Goal: Information Seeking & Learning: Learn about a topic

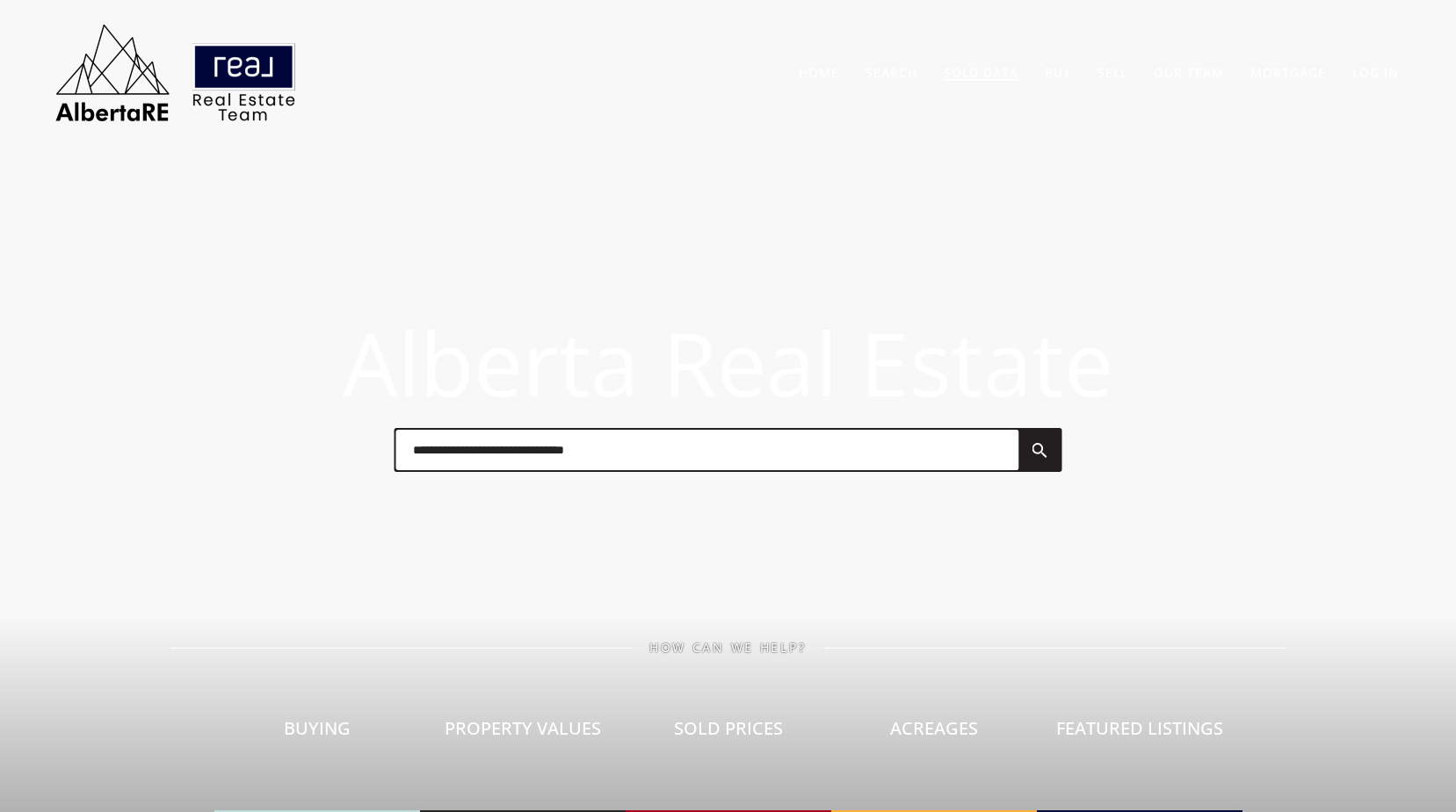
click at [979, 77] on link "Sold Data" at bounding box center [981, 72] width 74 height 17
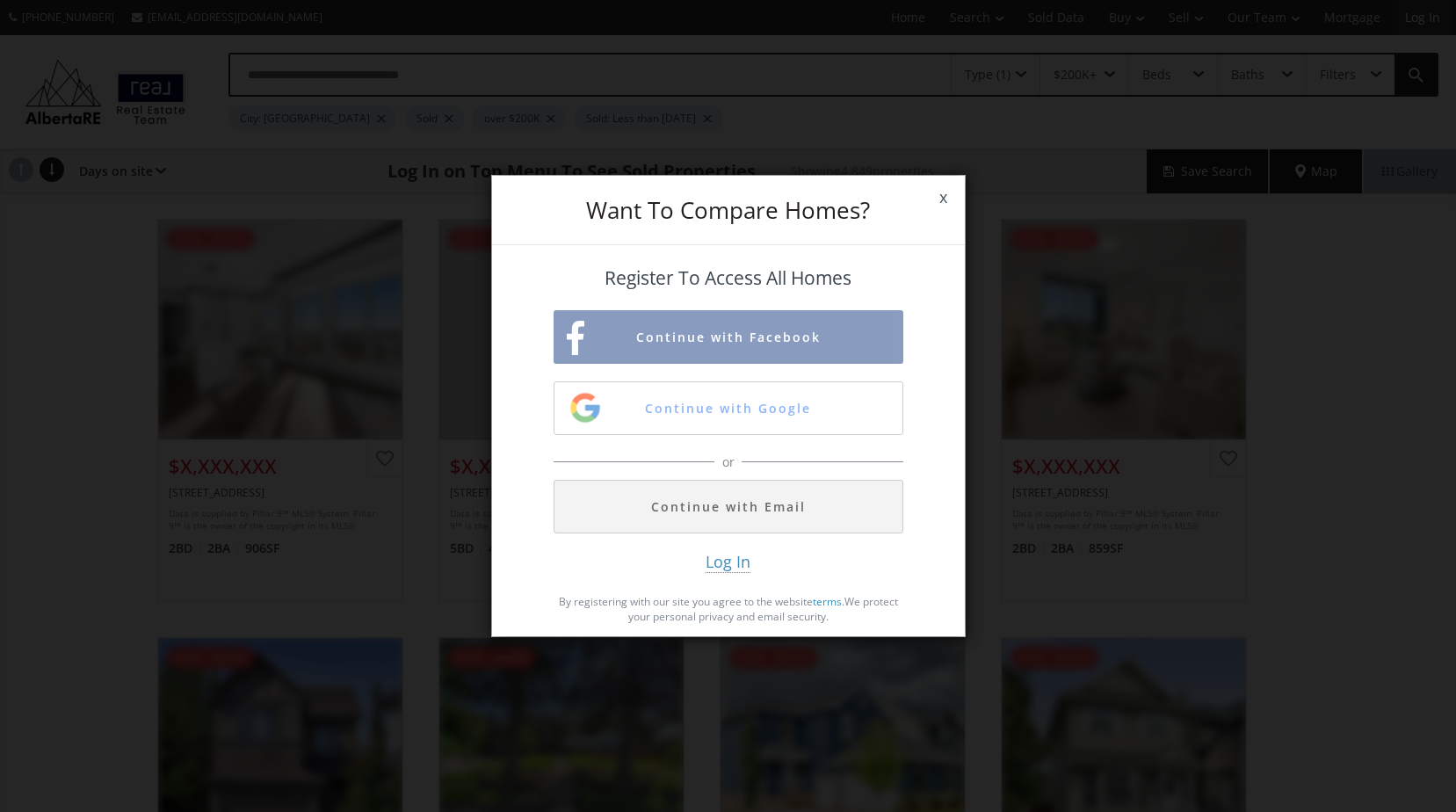
click at [1430, 18] on div "Want To Compare Homes? x Register To Access All Homes Continue with Facebook Co…" at bounding box center [728, 406] width 1456 height 812
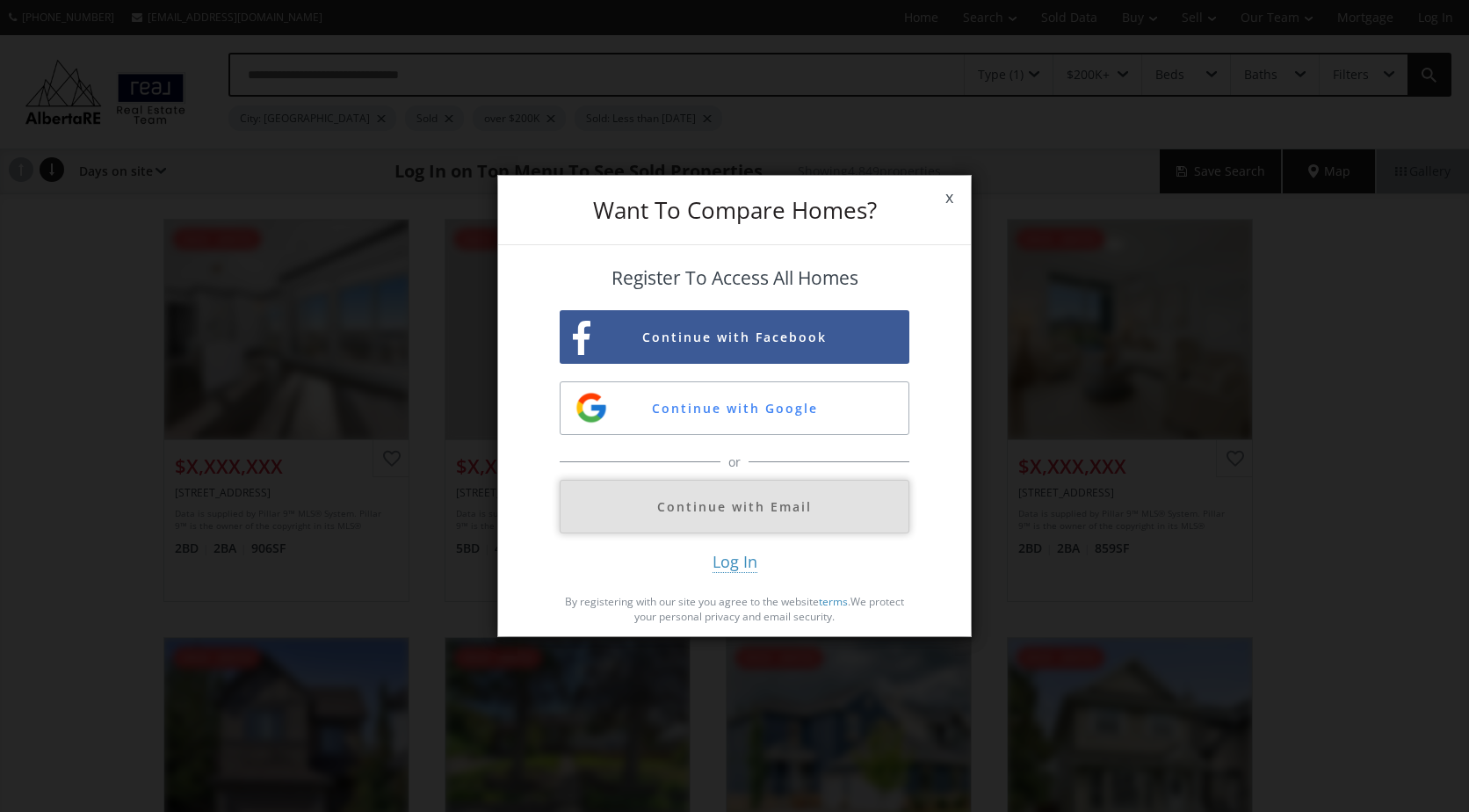
click at [765, 523] on button "Continue with Email" at bounding box center [735, 506] width 350 height 54
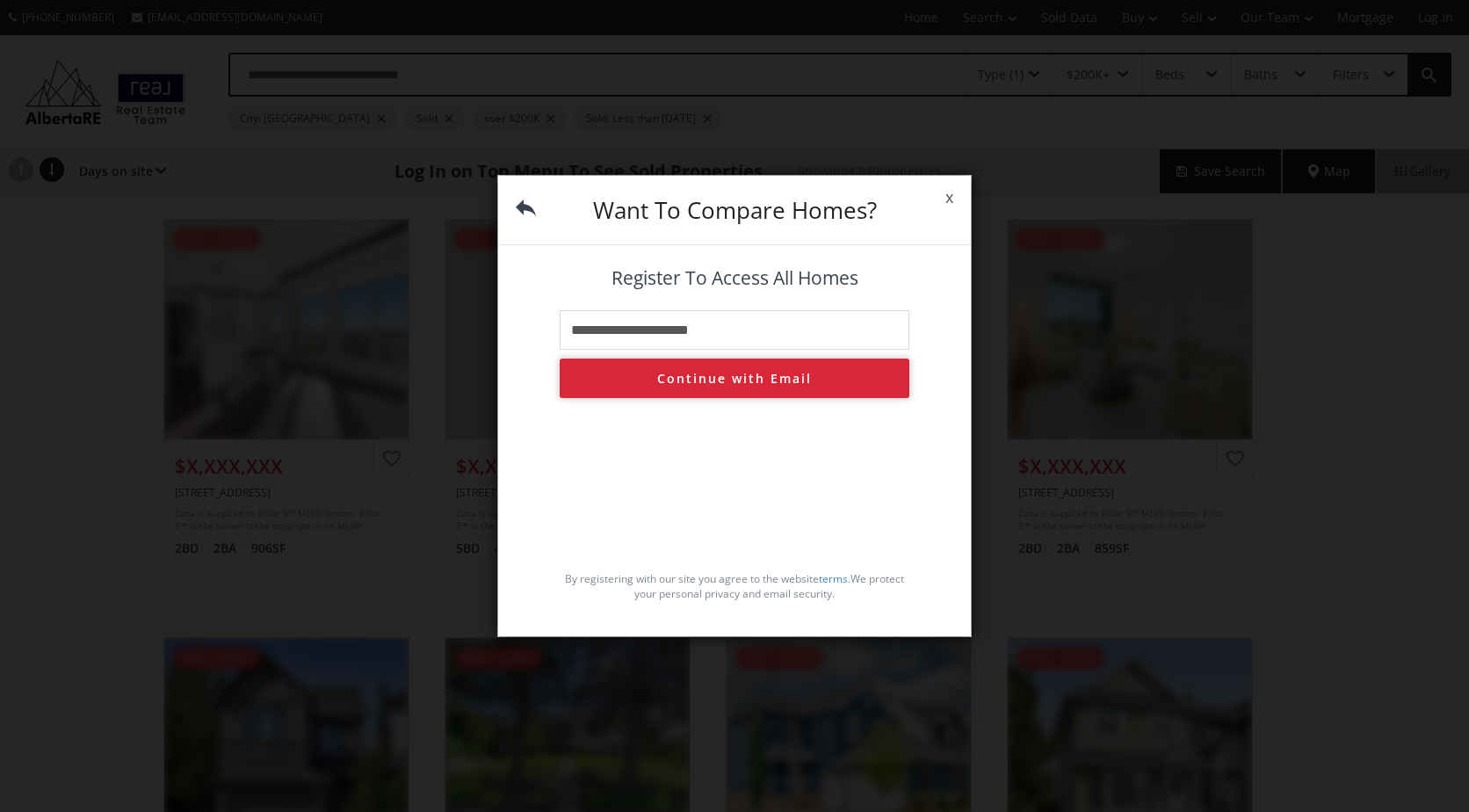
type input "**********"
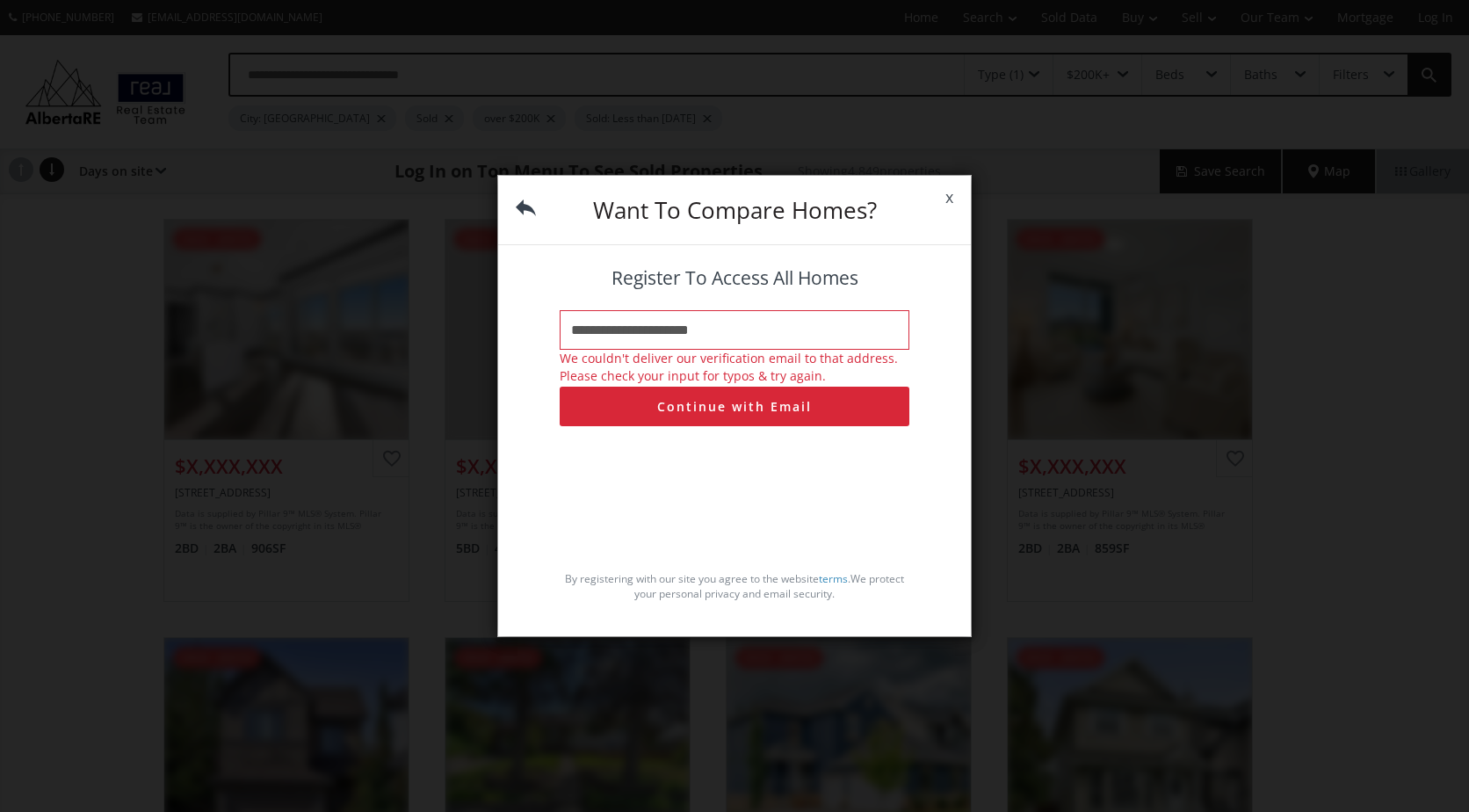
click at [941, 199] on span "x" at bounding box center [949, 197] width 43 height 49
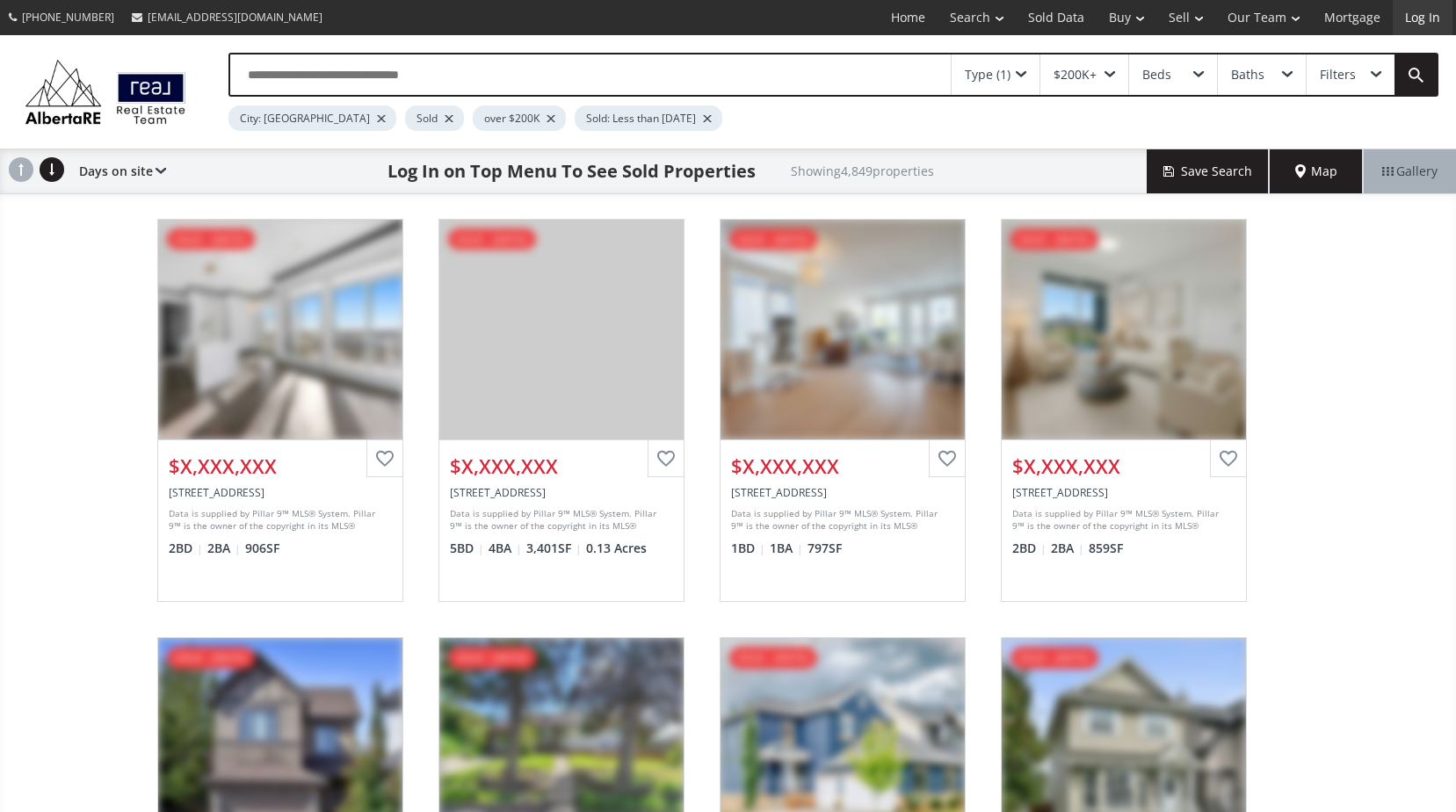
click at [1415, 12] on link "Log In" at bounding box center [1422, 18] width 60 height 35
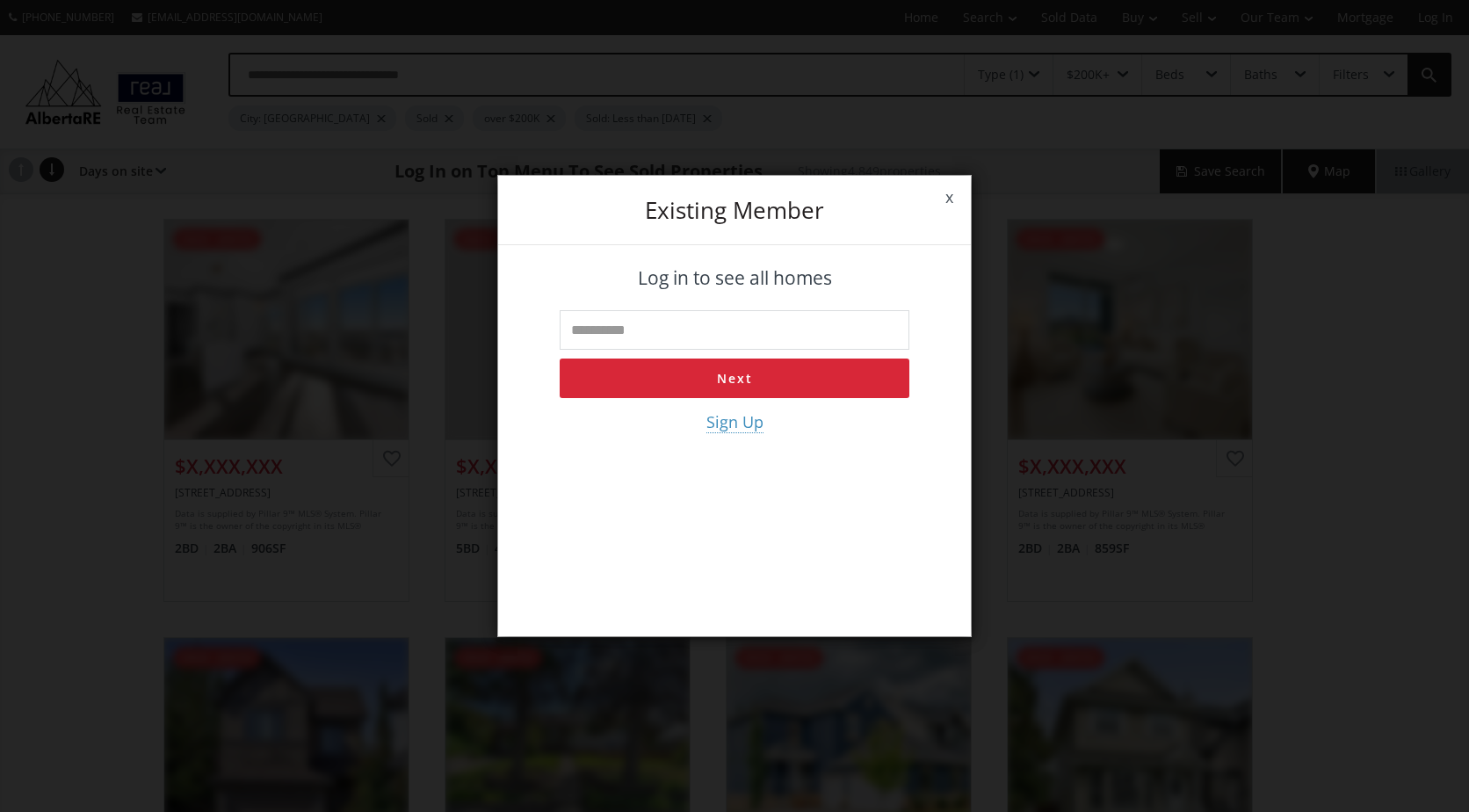
click at [719, 330] on input "text" at bounding box center [735, 329] width 350 height 39
click at [782, 254] on div "Log in to see all homes Next Sign Up" at bounding box center [735, 434] width 473 height 378
drag, startPoint x: 774, startPoint y: 327, endPoint x: 857, endPoint y: 289, distance: 91.3
click at [774, 327] on input "text" at bounding box center [735, 329] width 350 height 39
click at [560, 359] on button "Next" at bounding box center [735, 378] width 350 height 39
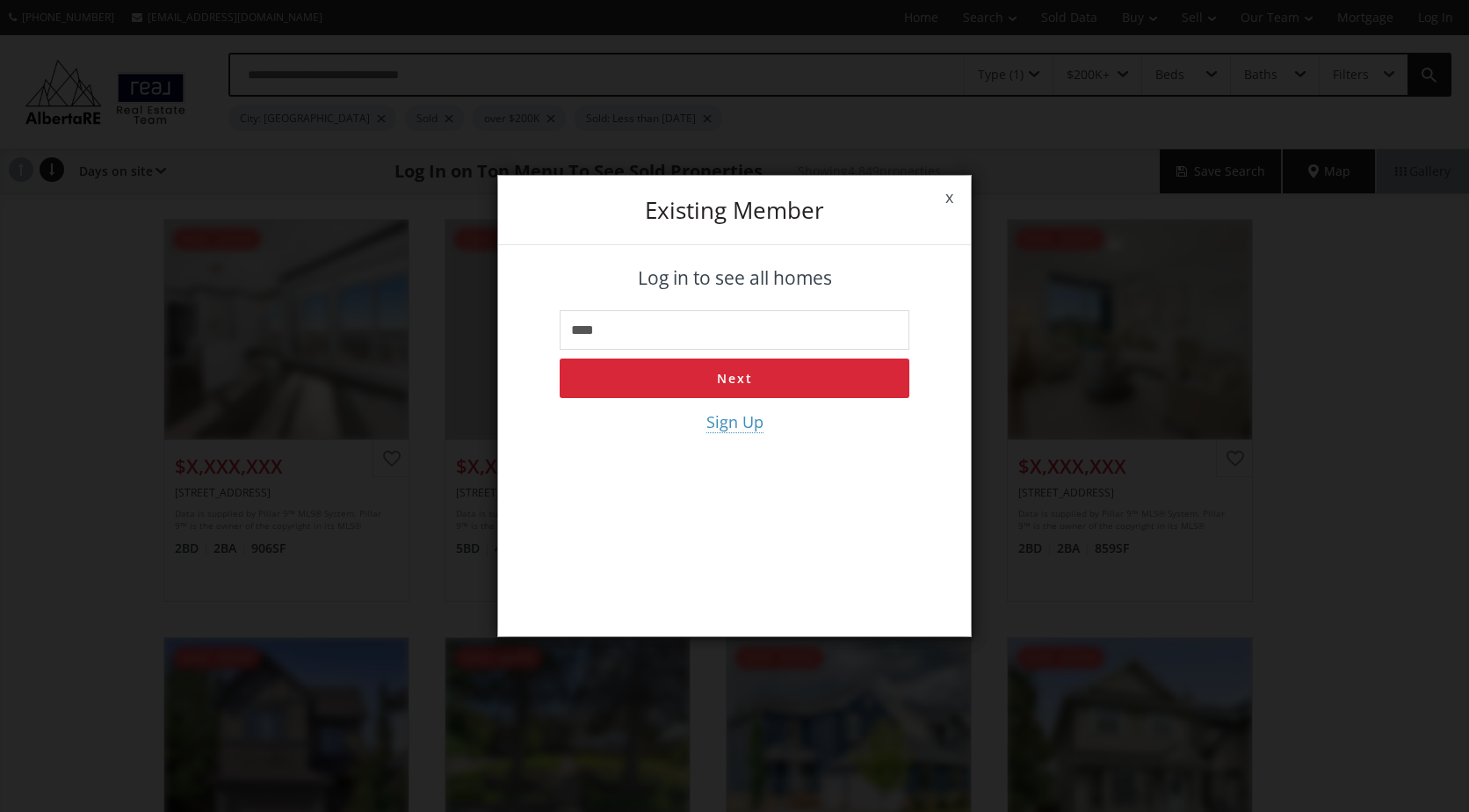
type input "****"
drag, startPoint x: 958, startPoint y: 195, endPoint x: 969, endPoint y: 193, distance: 11.2
click at [958, 195] on link "x" at bounding box center [949, 197] width 43 height 49
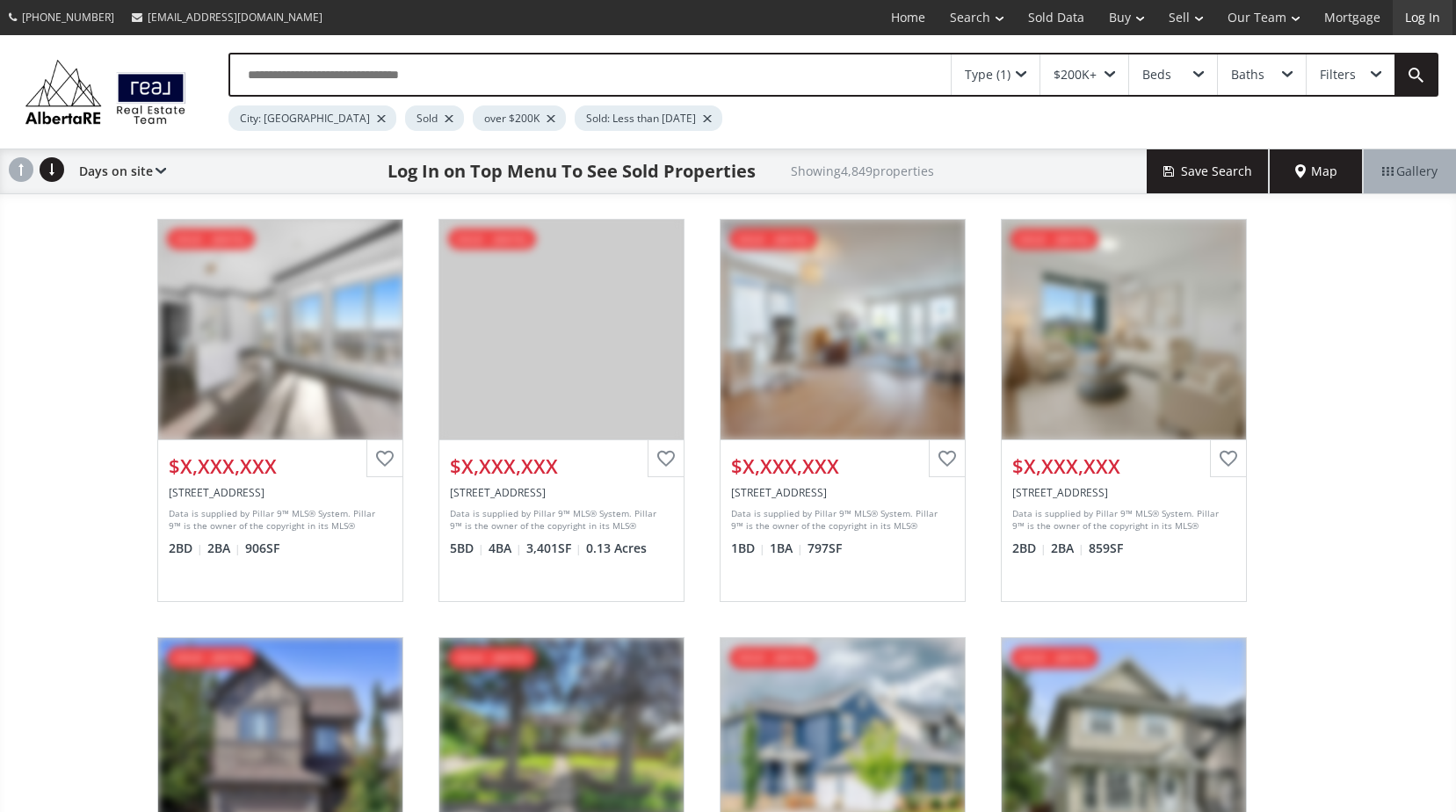
click at [1420, 16] on link "Log In" at bounding box center [1422, 18] width 60 height 35
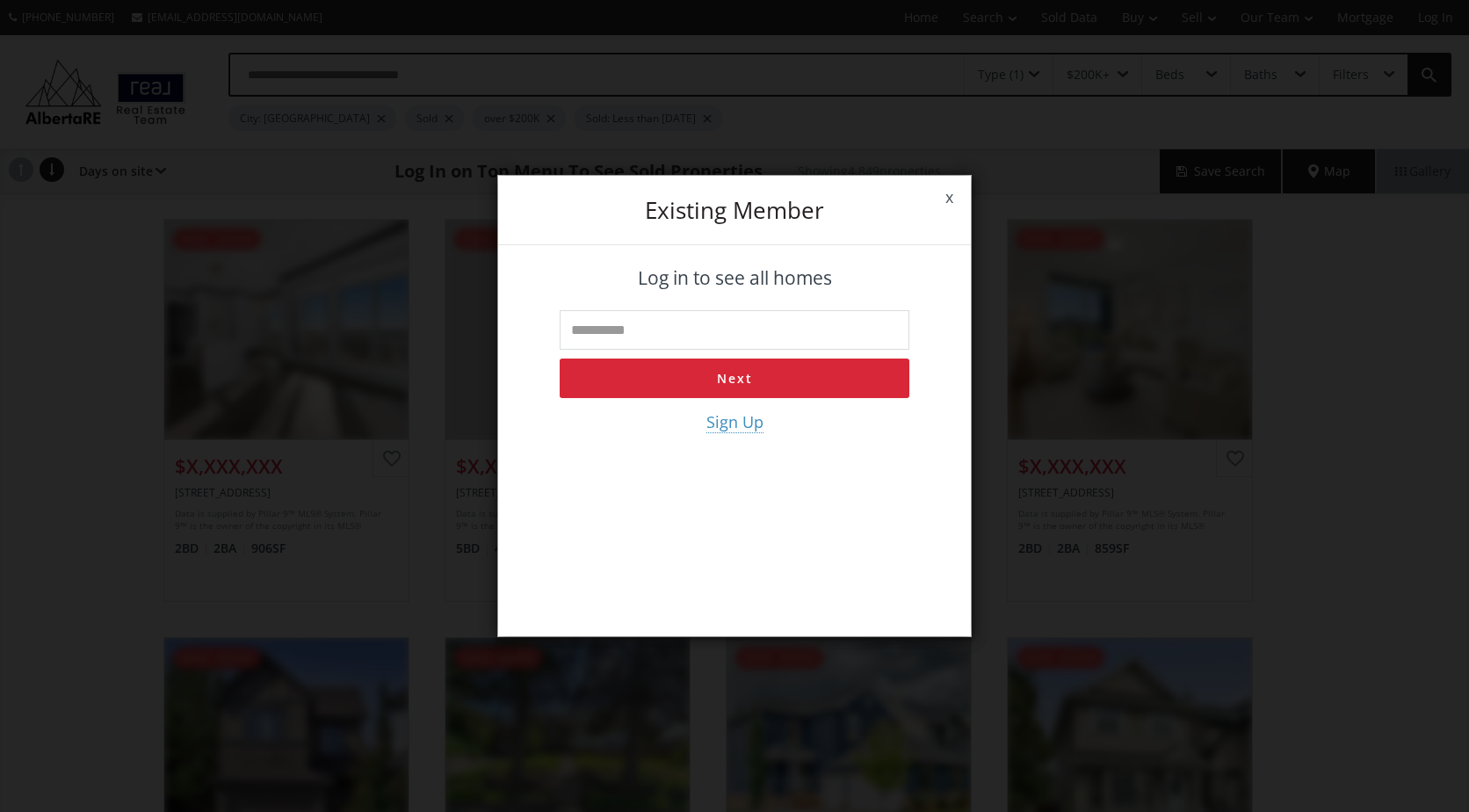
click at [698, 335] on input "text" at bounding box center [735, 329] width 350 height 39
type input "**********"
click at [695, 379] on button "Next" at bounding box center [735, 378] width 350 height 39
type input "**********"
click at [560, 359] on button "Log in" at bounding box center [735, 378] width 350 height 39
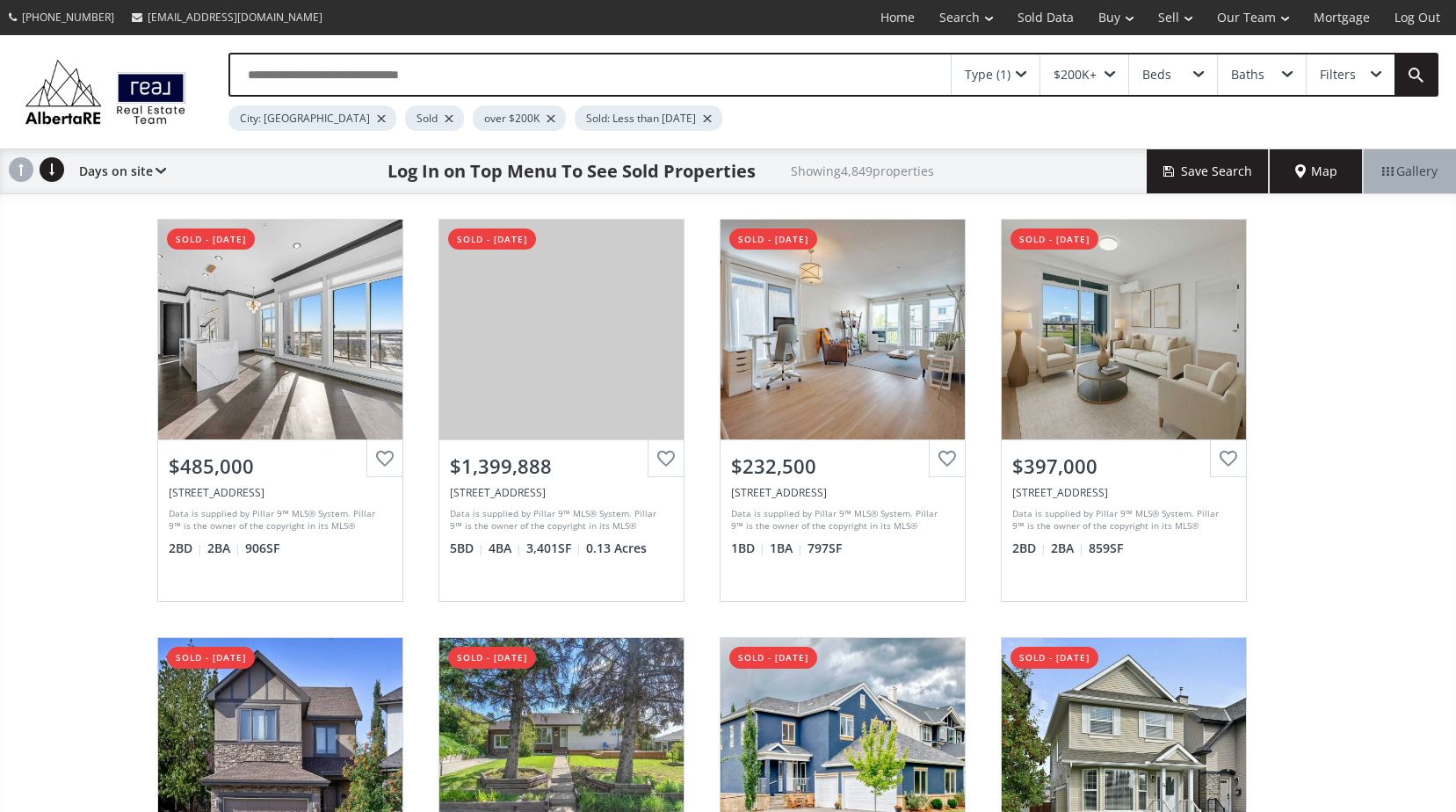
click at [394, 82] on input "text" at bounding box center [590, 74] width 720 height 40
type input "**********"
click at [858, 118] on div at bounding box center [862, 118] width 9 height 7
click at [377, 115] on div at bounding box center [381, 118] width 9 height 7
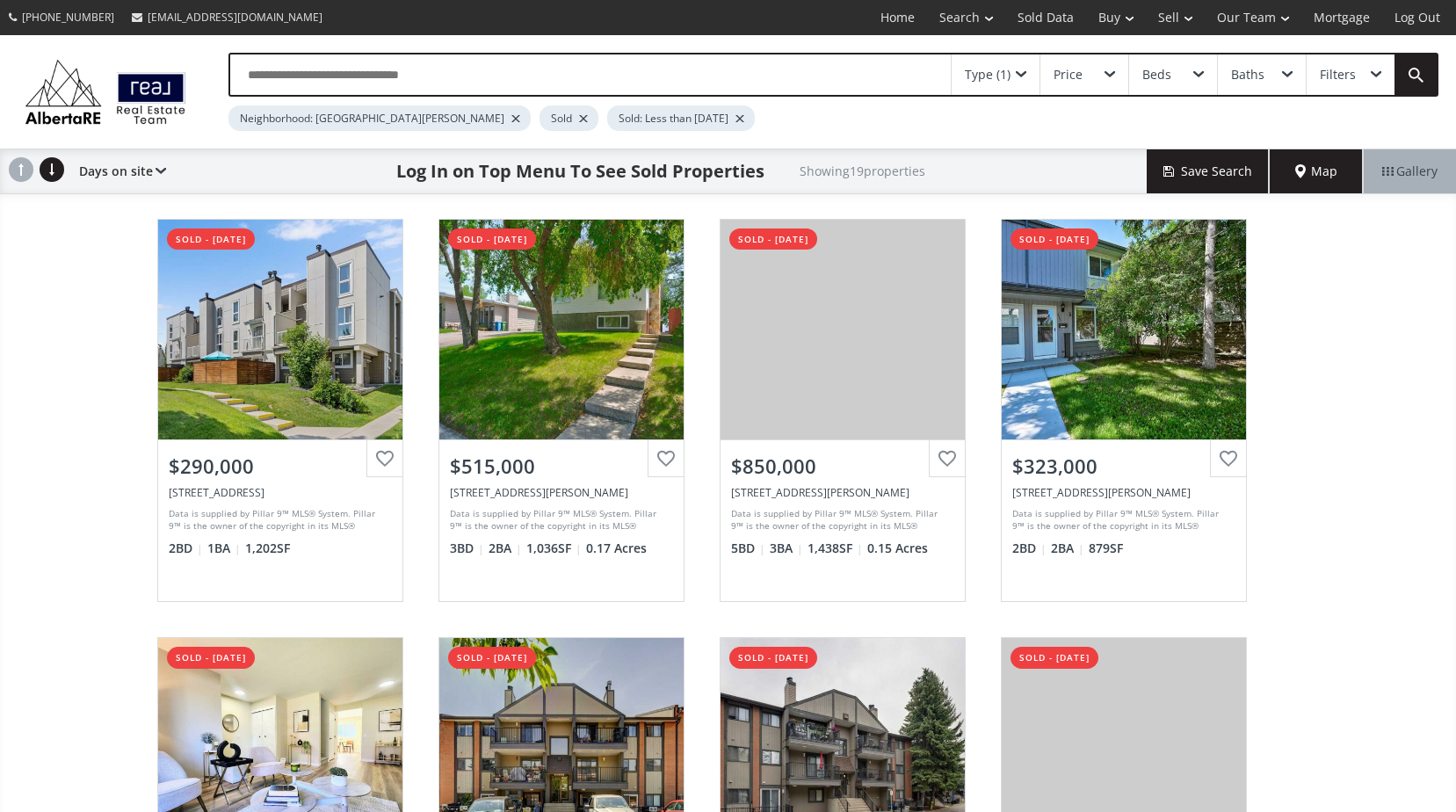
click at [736, 116] on div at bounding box center [740, 118] width 9 height 7
click at [1109, 74] on span at bounding box center [1109, 74] width 11 height 7
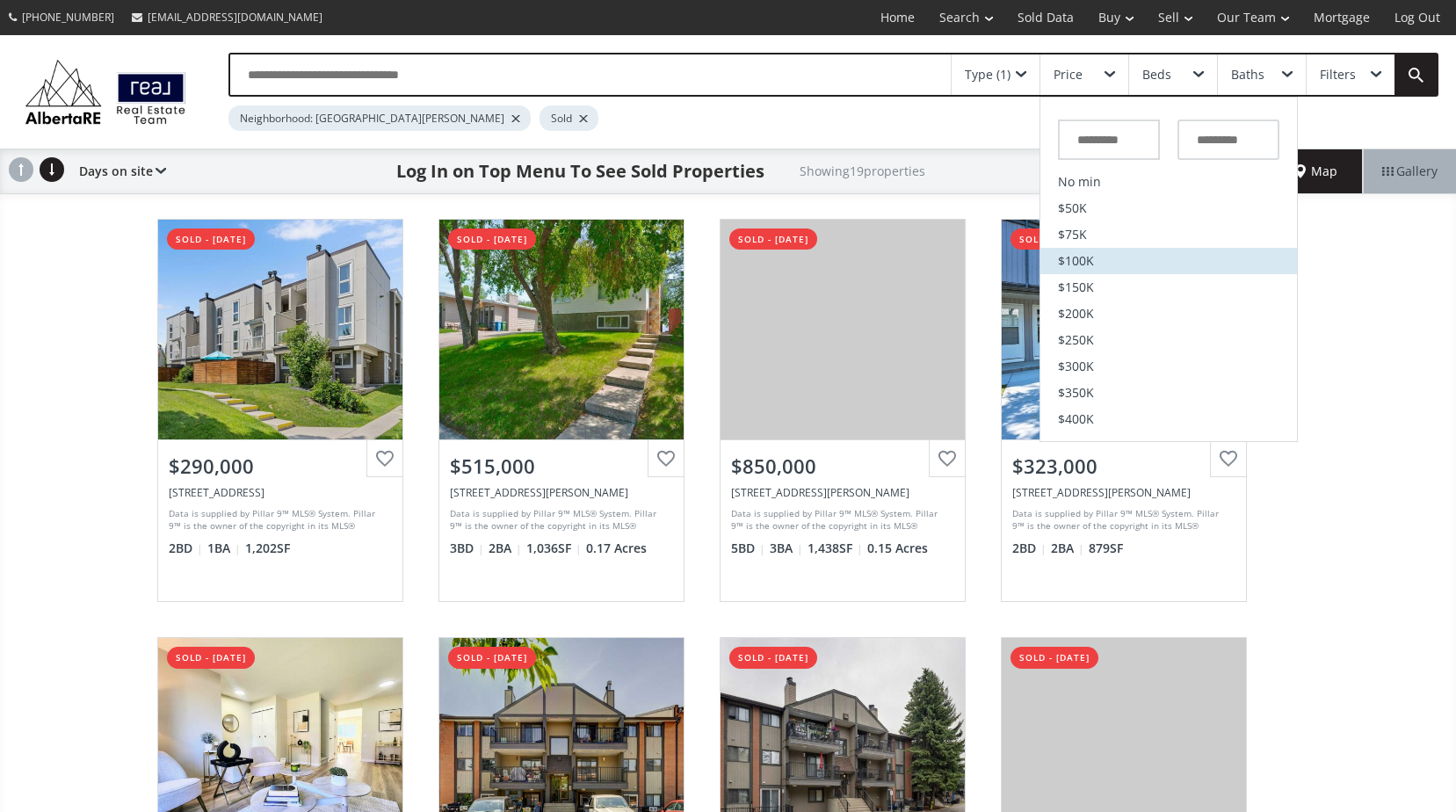
click at [1111, 250] on li "$100K" at bounding box center [1169, 261] width 257 height 26
type input "*******"
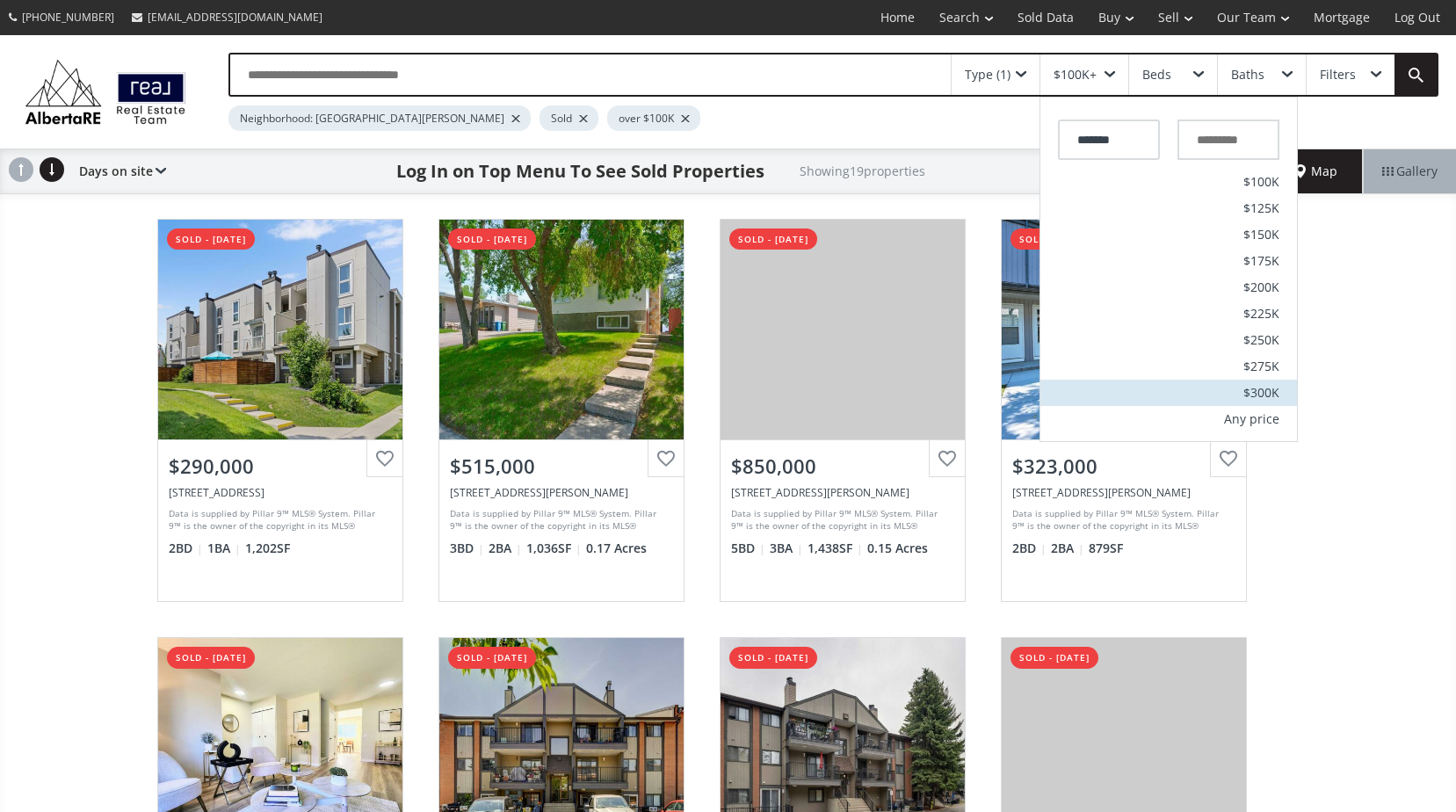
click at [1271, 388] on span "$300K" at bounding box center [1261, 393] width 36 height 13
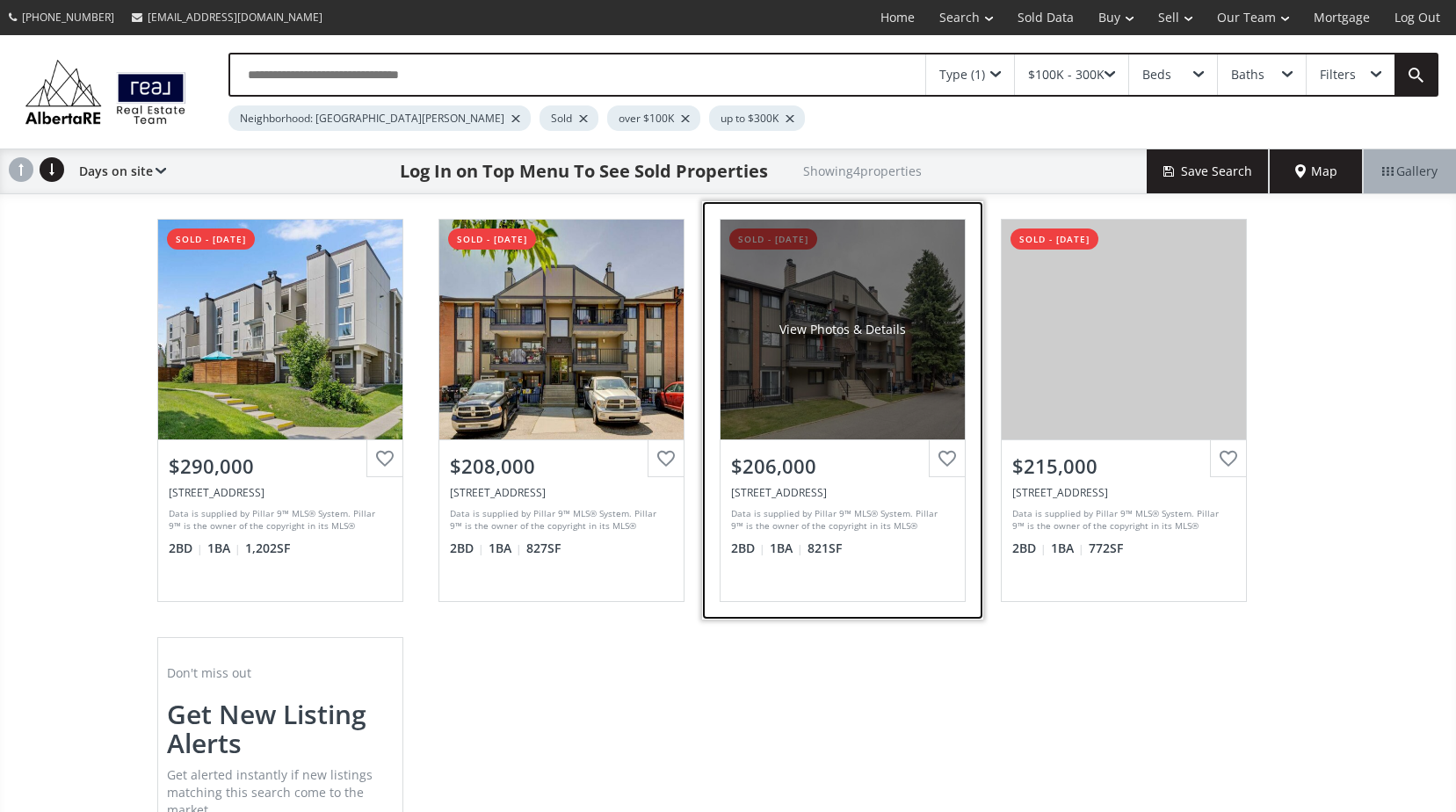
click at [876, 360] on div "View Photos & Details" at bounding box center [842, 329] width 244 height 220
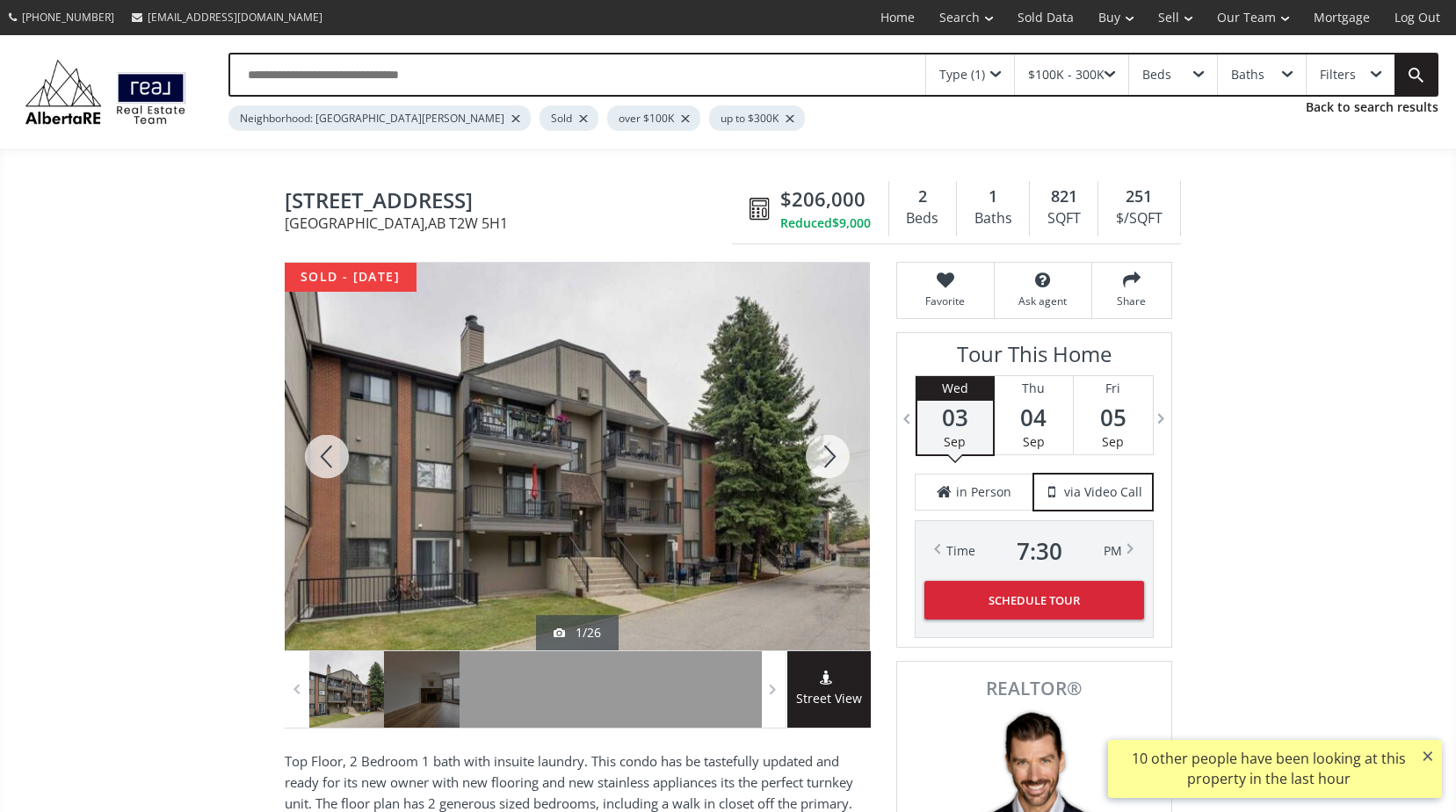
click at [838, 460] on div at bounding box center [828, 456] width 84 height 388
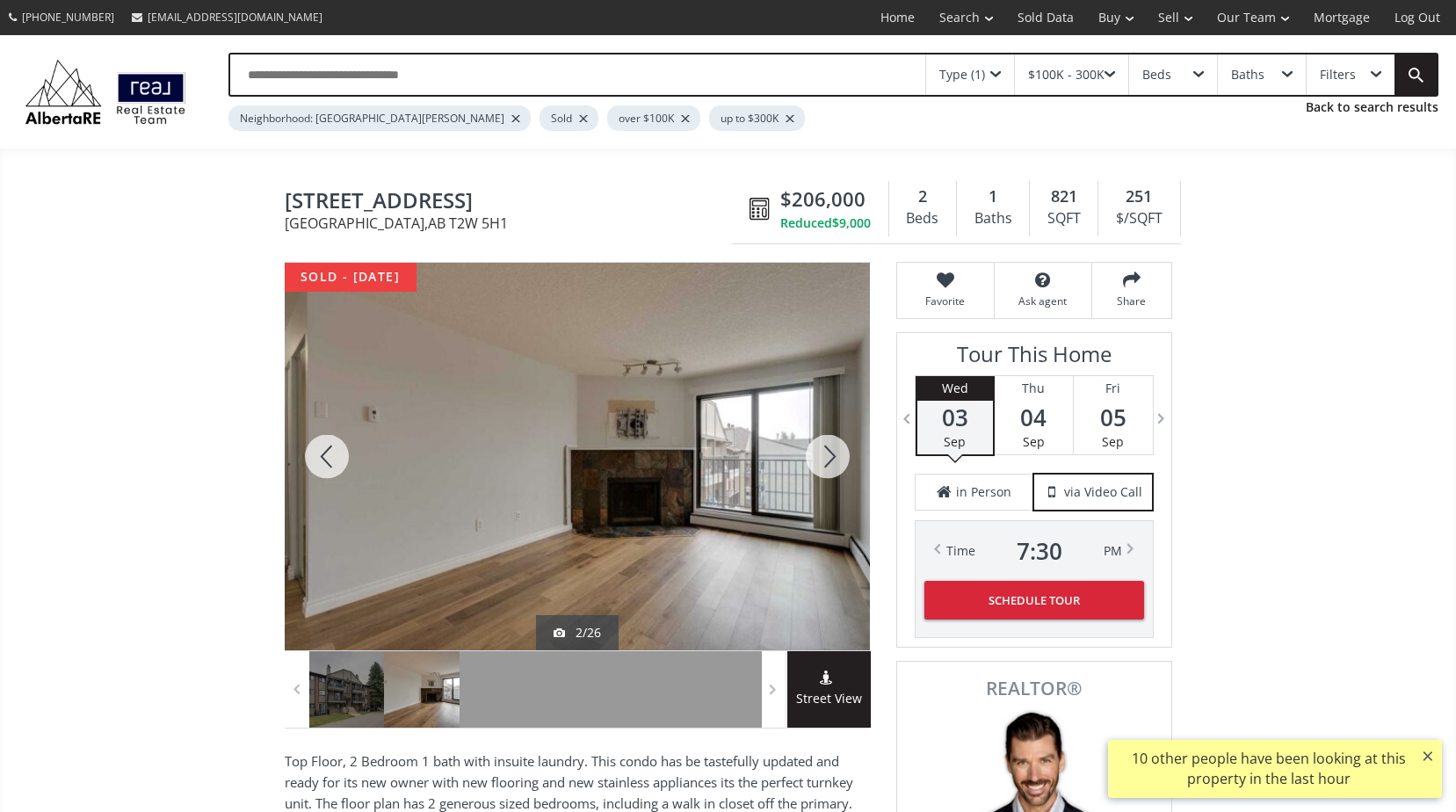
click at [834, 455] on div at bounding box center [828, 456] width 84 height 388
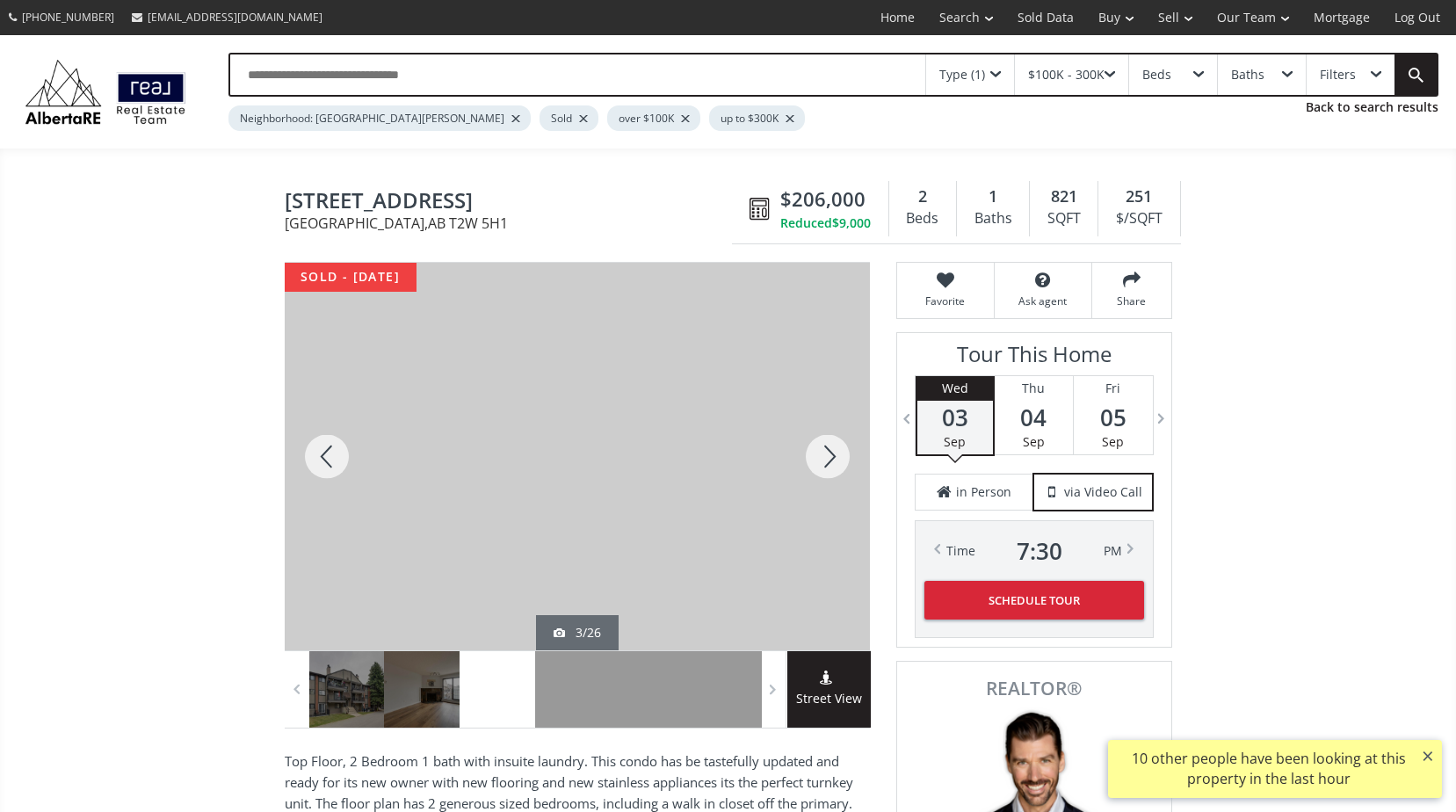
click at [834, 455] on div at bounding box center [828, 456] width 84 height 388
click at [832, 455] on div at bounding box center [828, 456] width 84 height 388
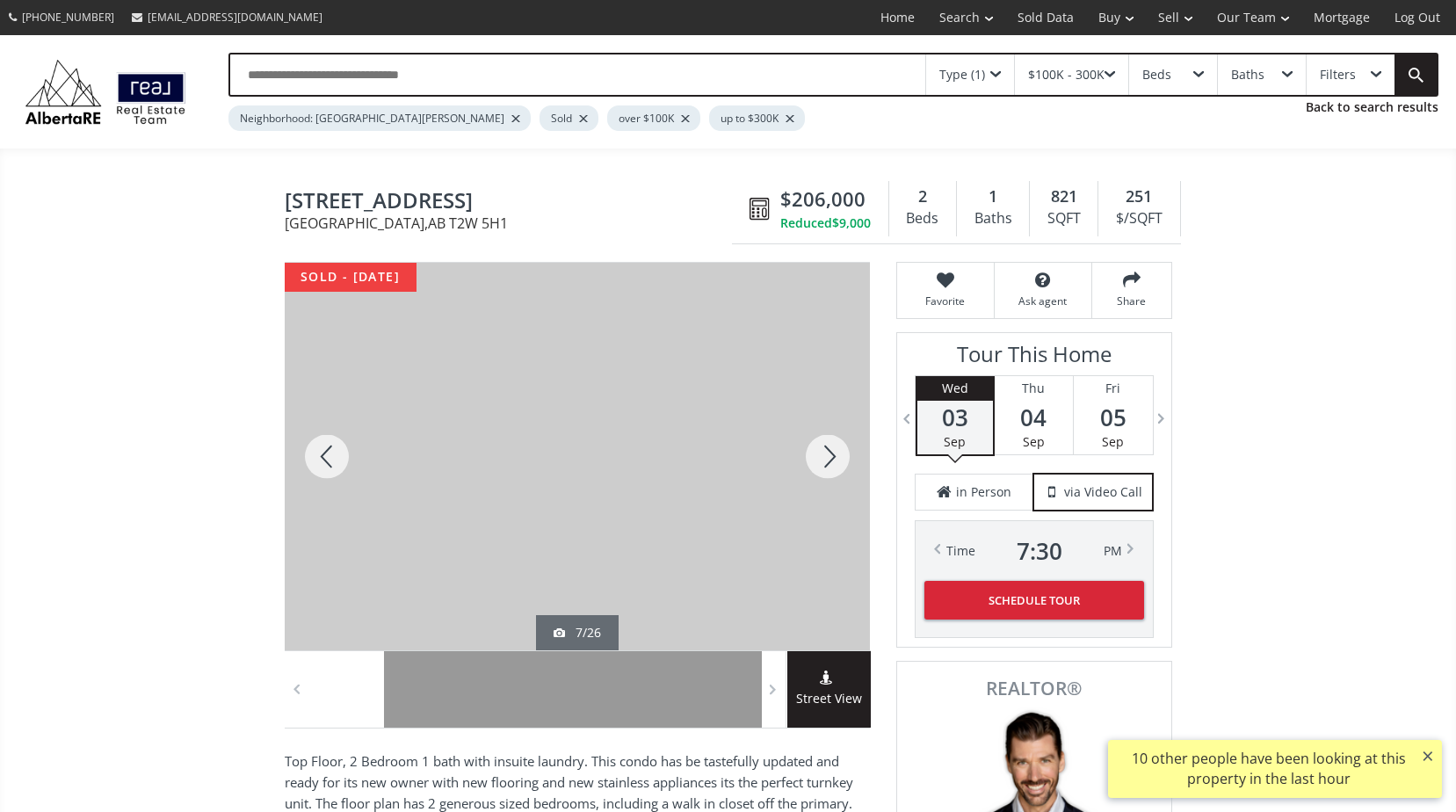
click at [832, 455] on div at bounding box center [828, 456] width 84 height 388
click at [832, 454] on div at bounding box center [828, 456] width 84 height 388
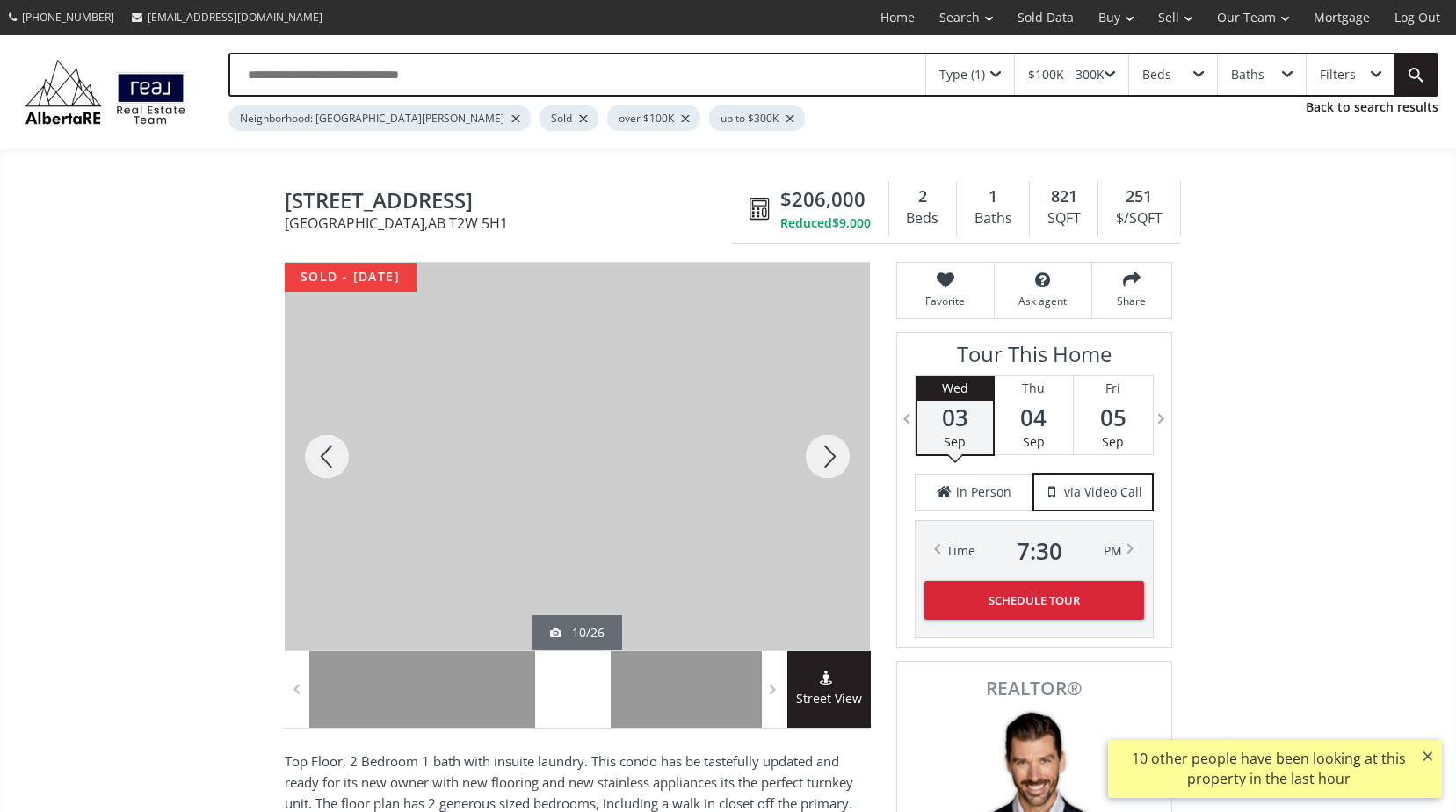
click at [832, 454] on div at bounding box center [828, 456] width 84 height 388
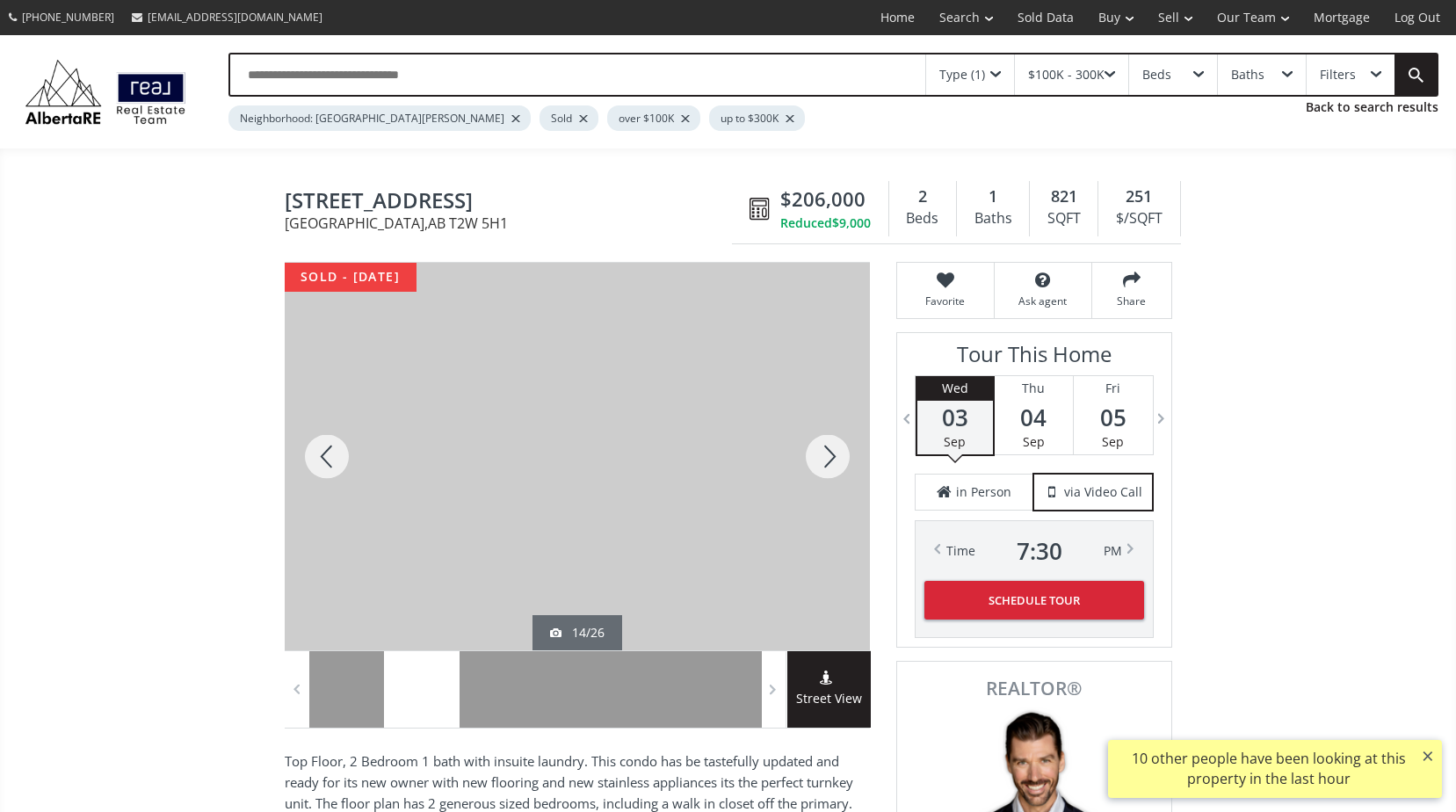
click at [832, 454] on div at bounding box center [828, 456] width 84 height 388
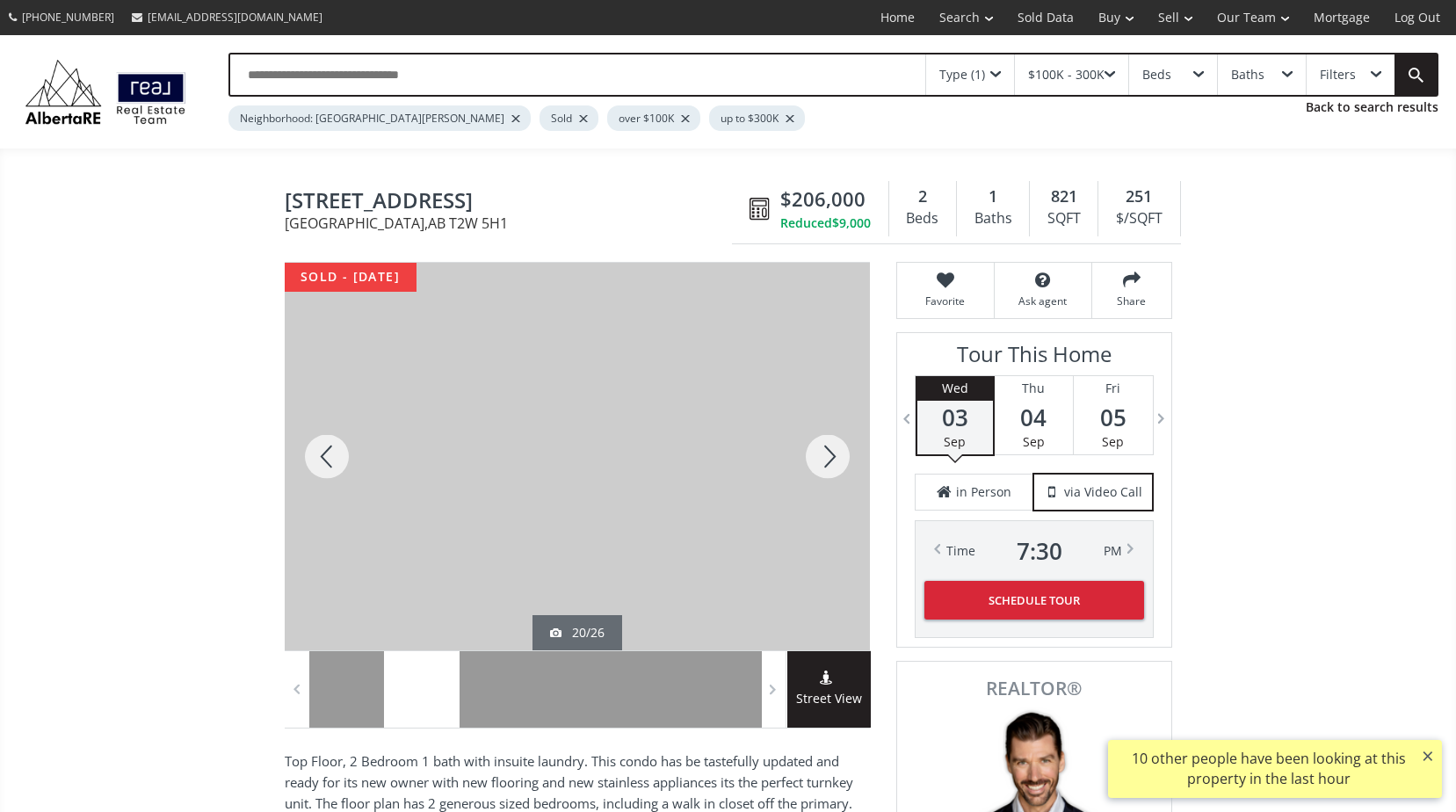
click at [832, 454] on div at bounding box center [828, 456] width 84 height 388
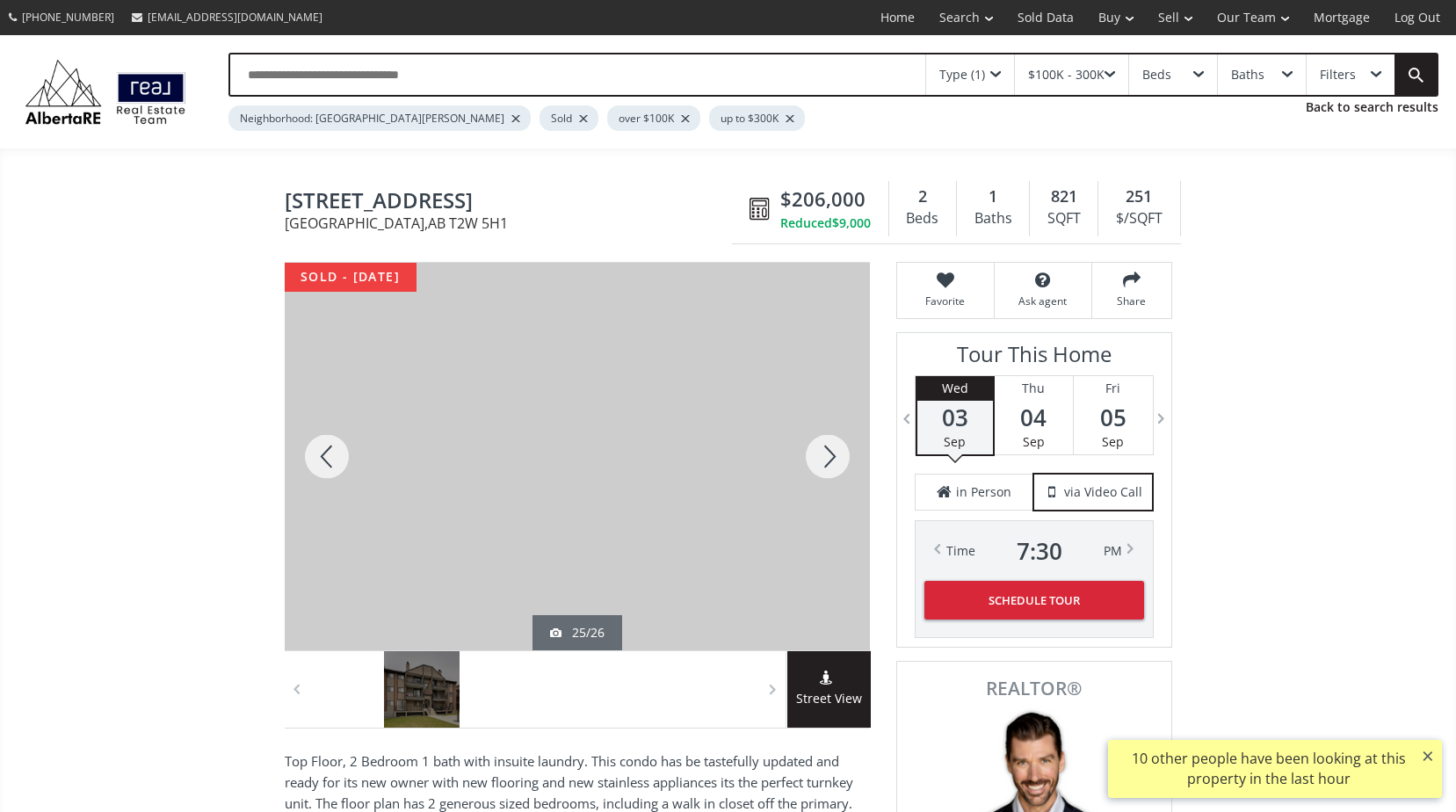
click at [832, 454] on div at bounding box center [828, 456] width 84 height 388
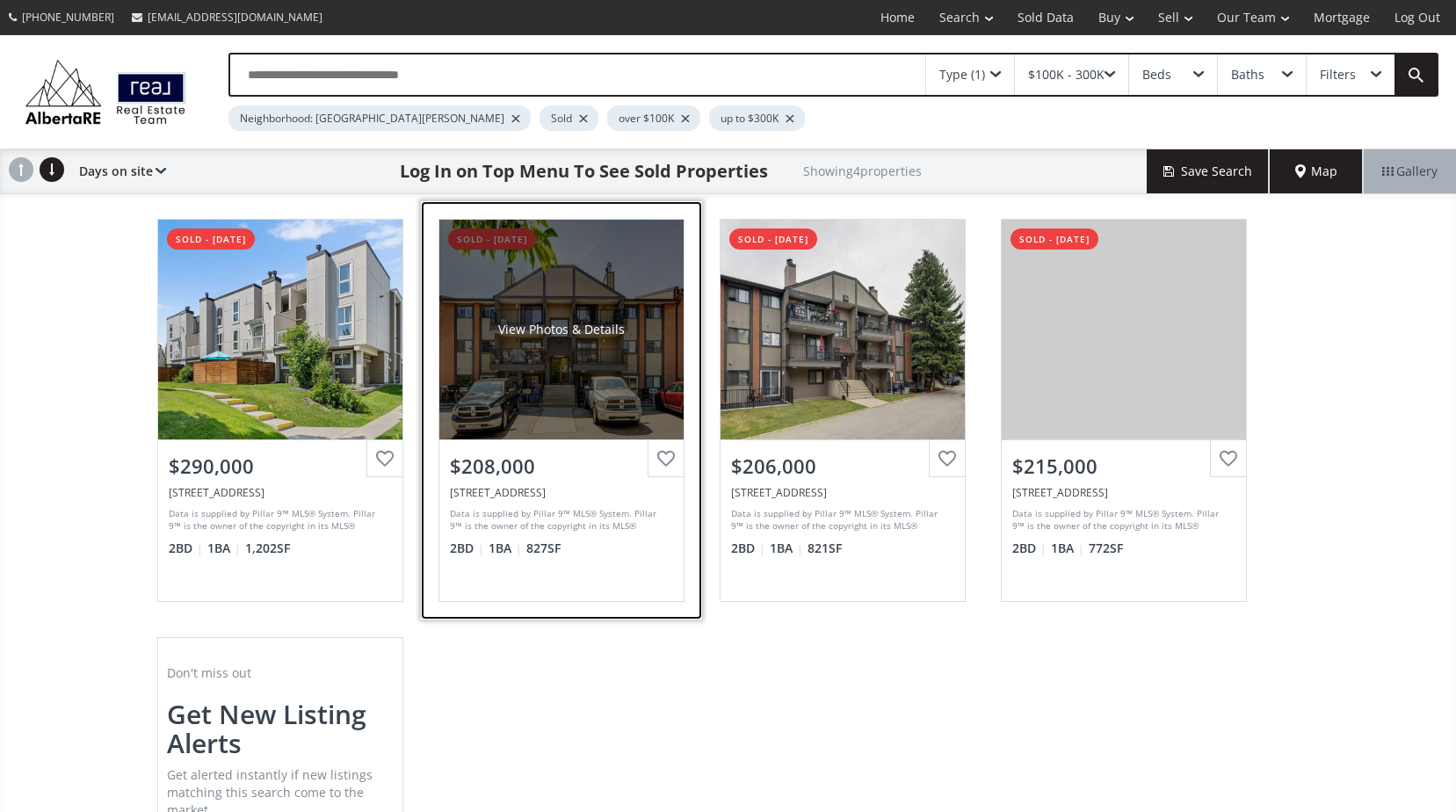
click at [581, 317] on div "View Photos & Details" at bounding box center [562, 329] width 244 height 220
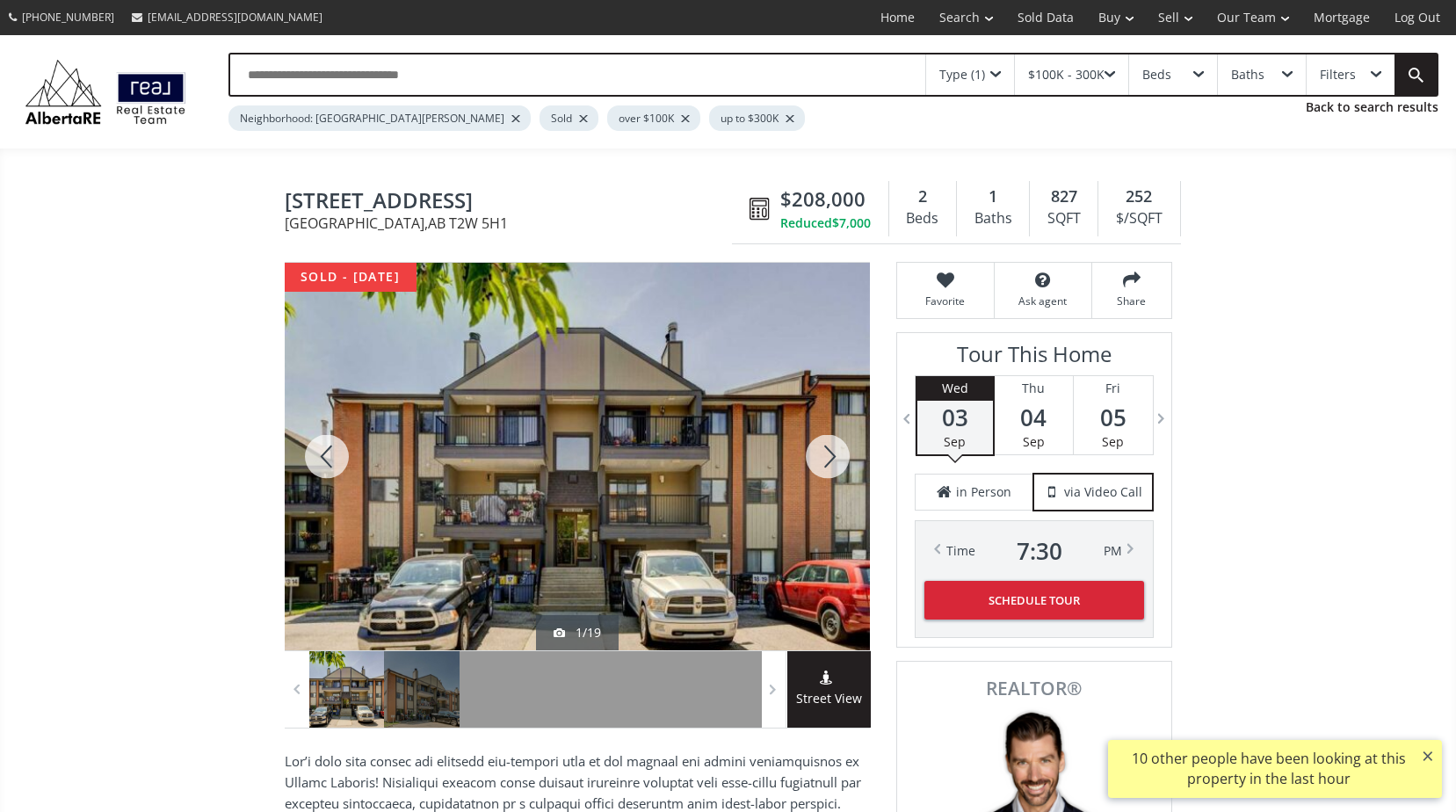
click at [829, 449] on div at bounding box center [828, 456] width 84 height 388
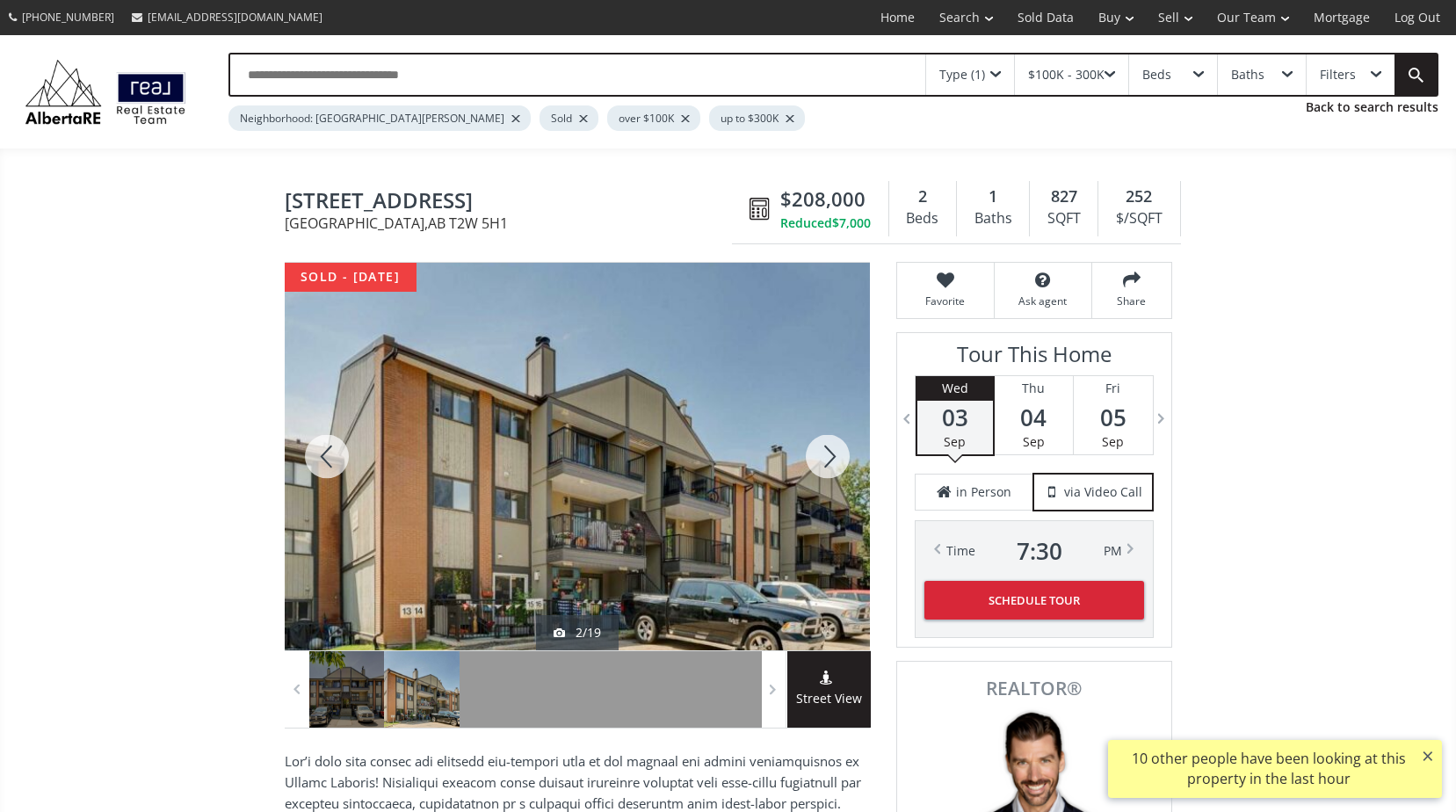
click at [829, 449] on div at bounding box center [828, 456] width 84 height 388
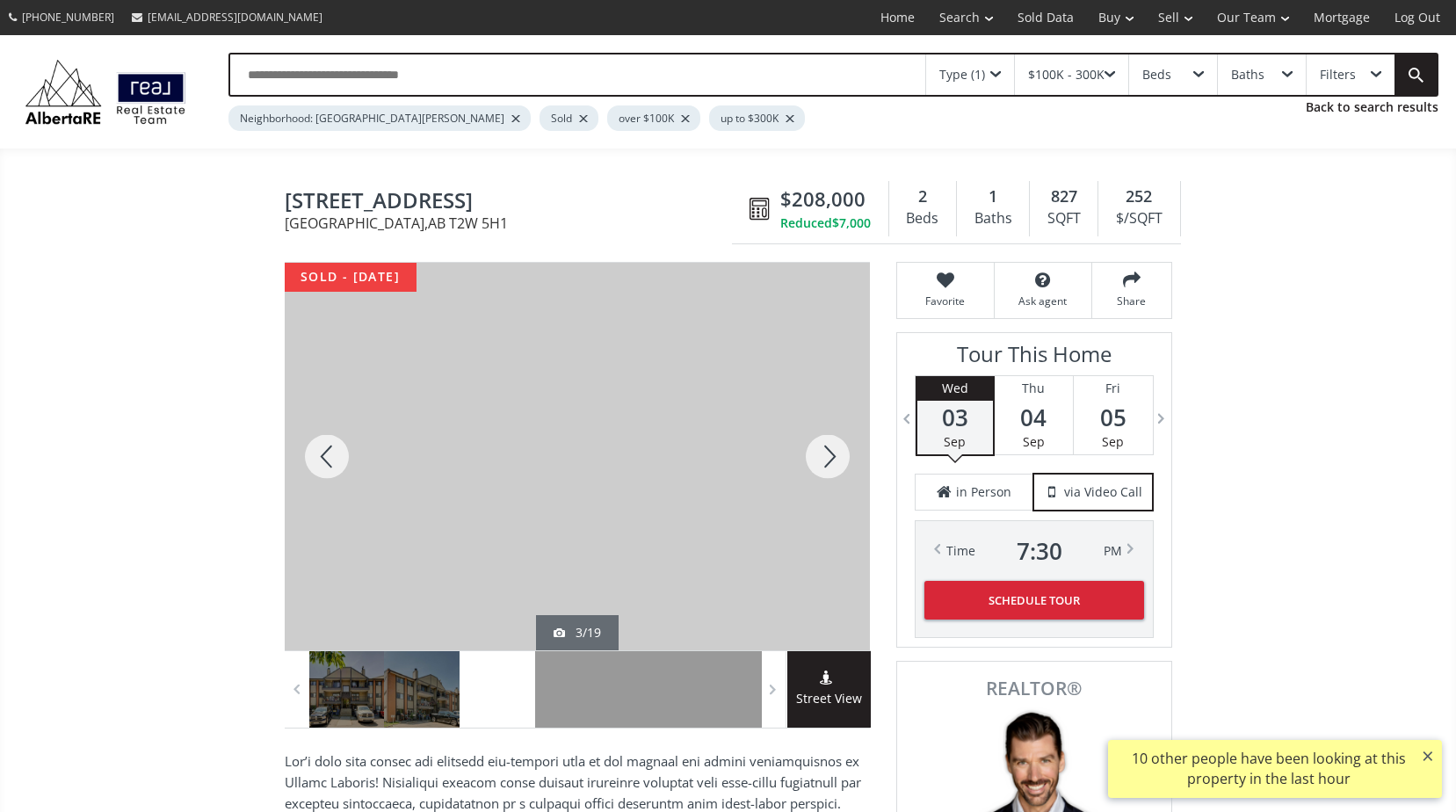
click at [829, 449] on div at bounding box center [828, 456] width 84 height 388
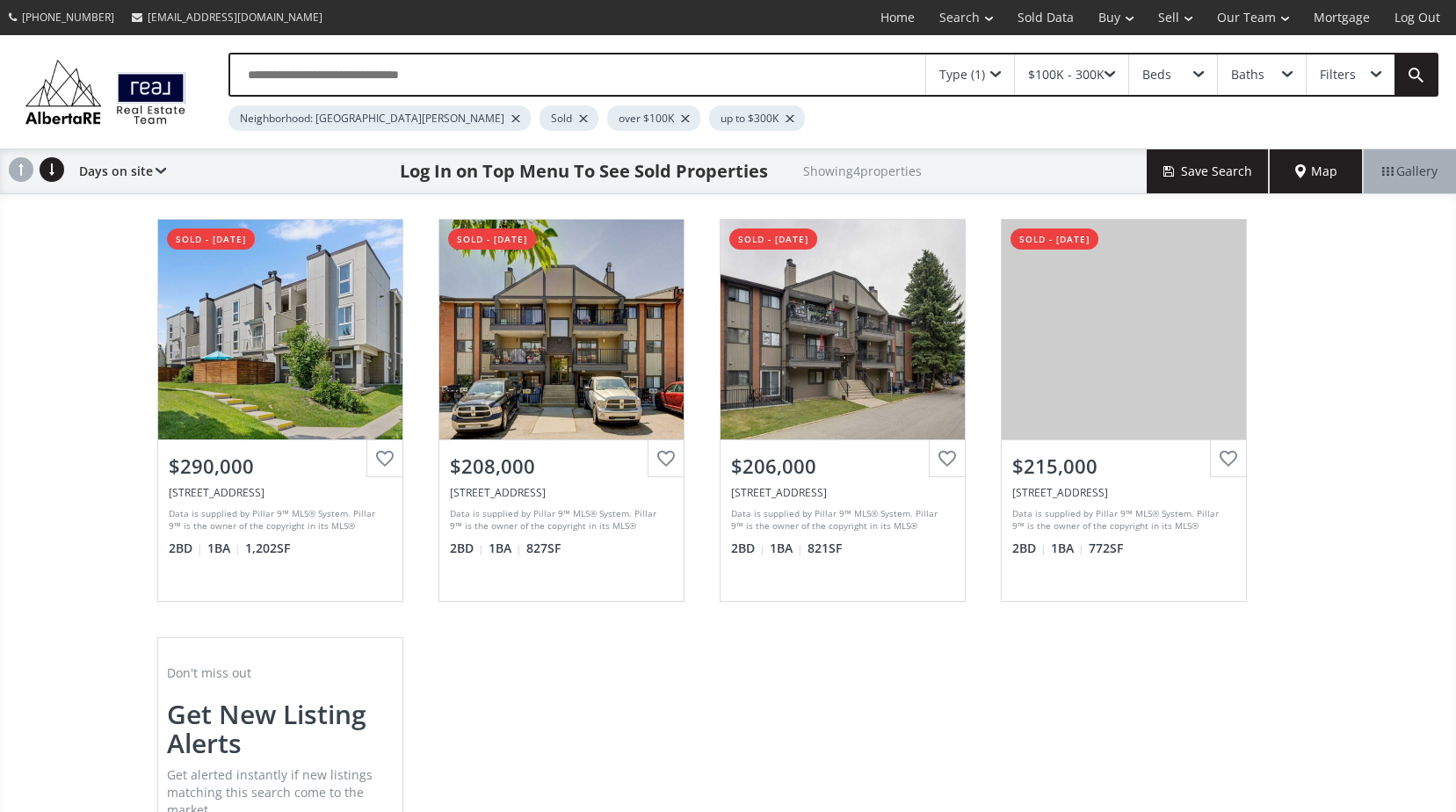
click at [1303, 163] on span "Map" at bounding box center [1315, 171] width 42 height 18
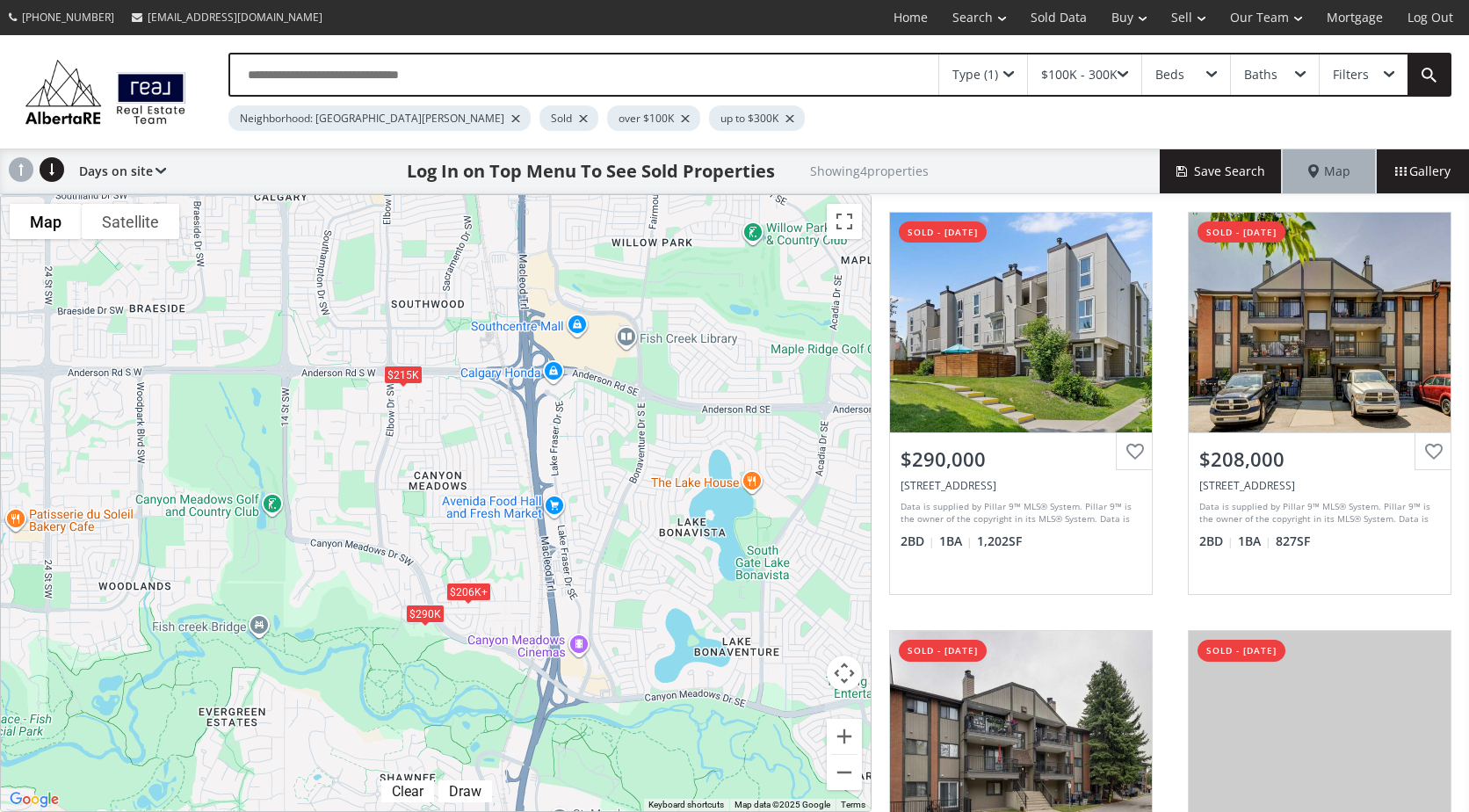
click at [1119, 70] on div "$100K - 300K" at bounding box center [1085, 74] width 113 height 40
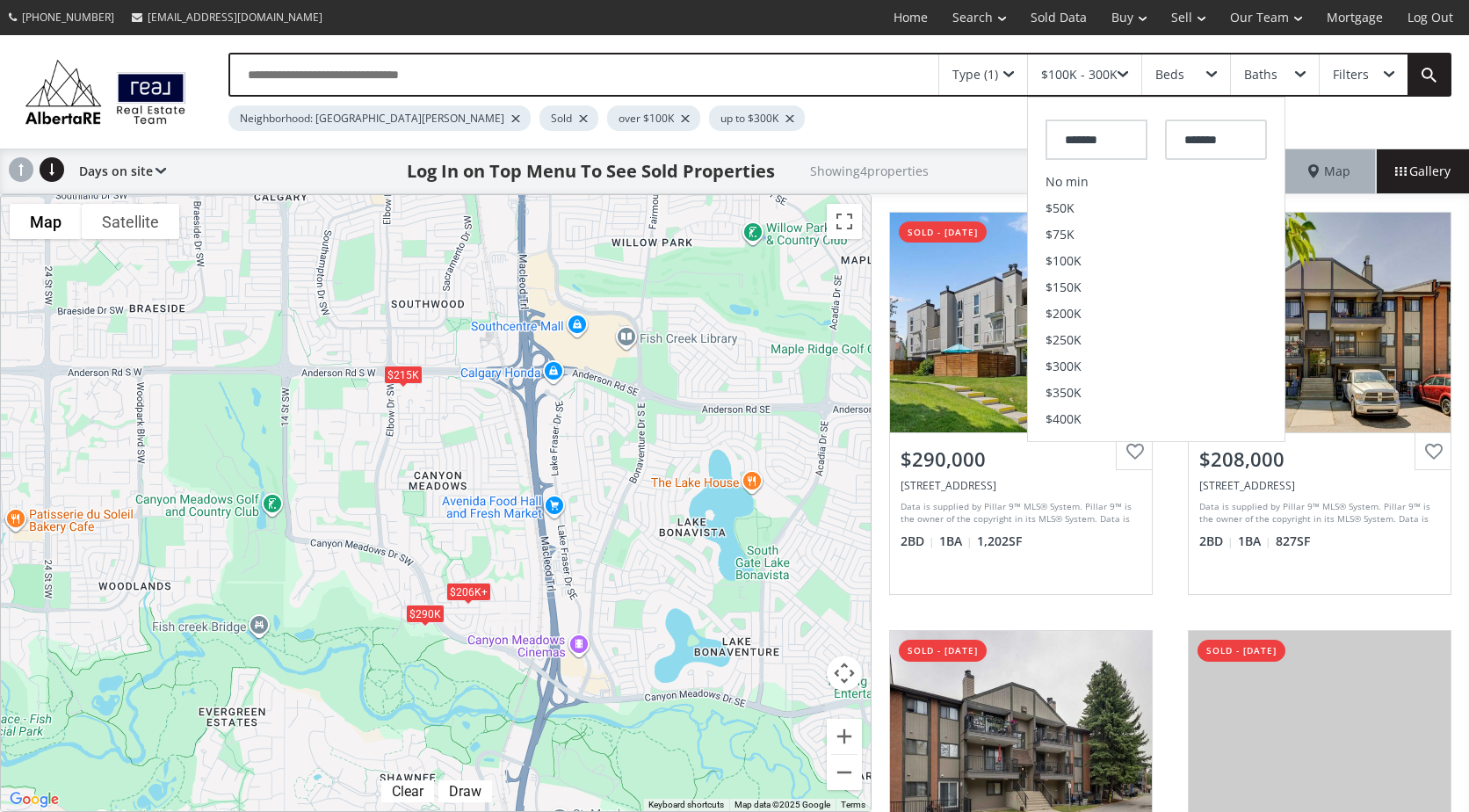
click at [786, 115] on div at bounding box center [790, 118] width 9 height 7
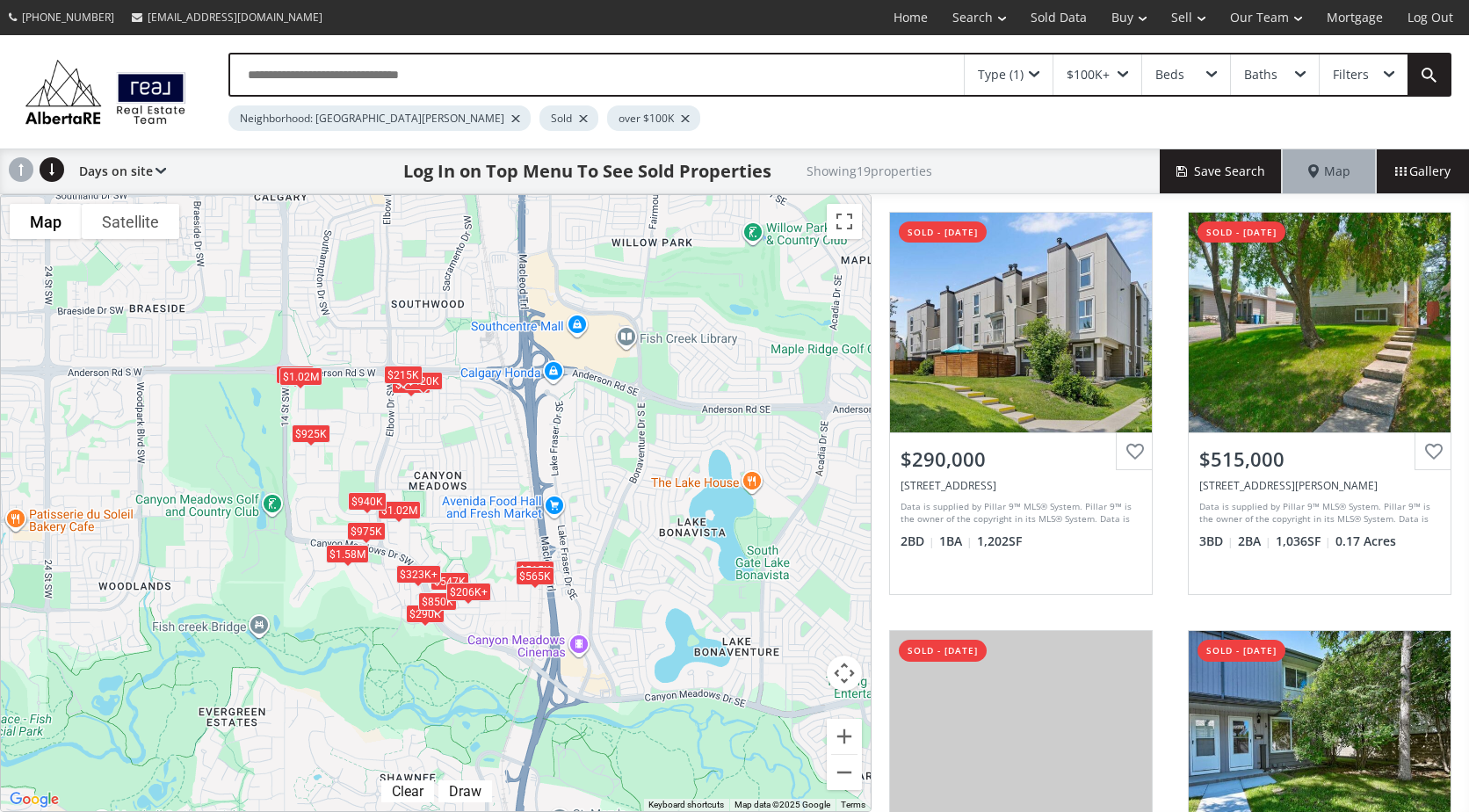
click at [1424, 169] on span "Gallery" at bounding box center [1423, 171] width 56 height 18
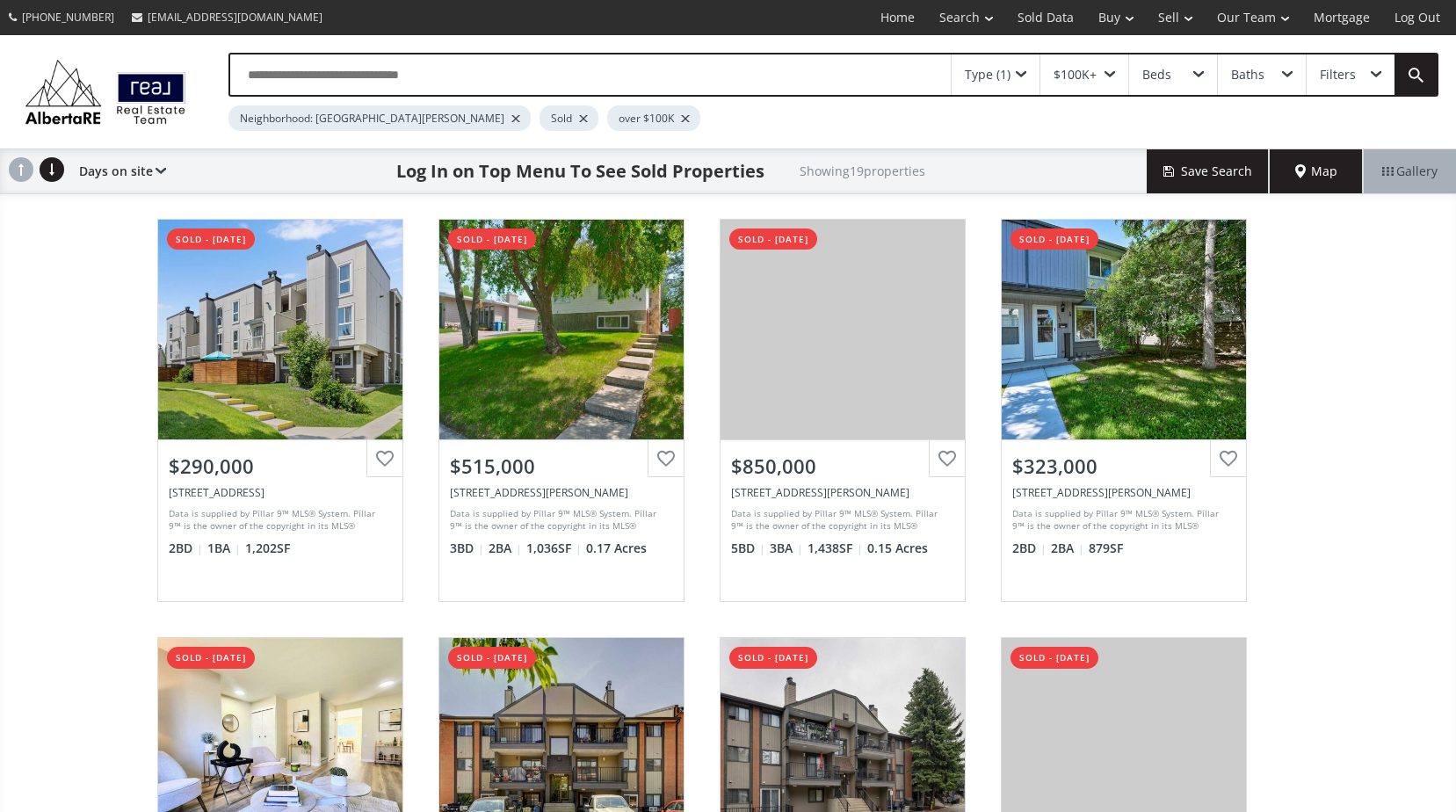
click at [77, 172] on div "Days on site Price SQFT Bedrooms Bathrooms Days on site Year built Lot size Pri…" at bounding box center [118, 171] width 96 height 44
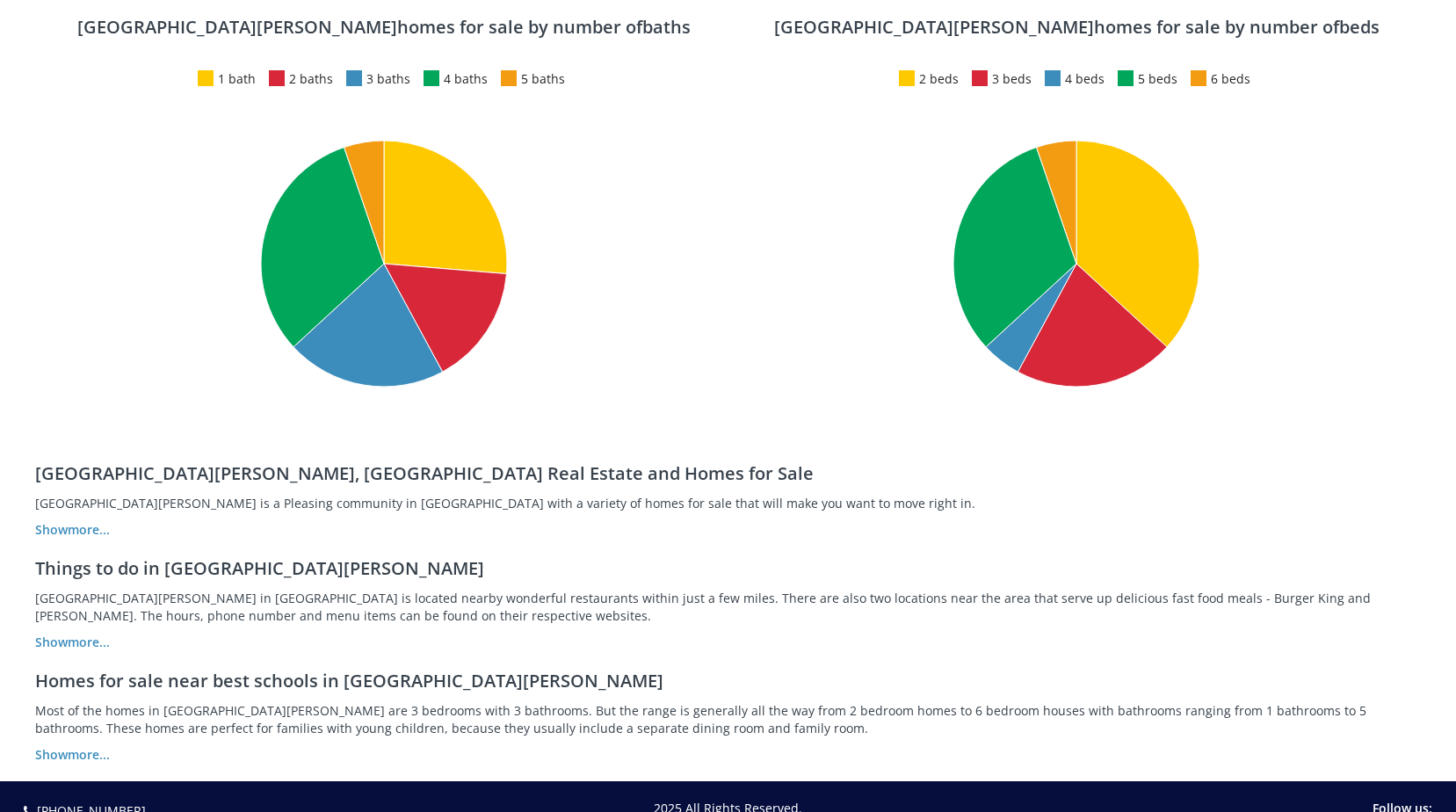
scroll to position [2899, 0]
